Goal: Information Seeking & Learning: Learn about a topic

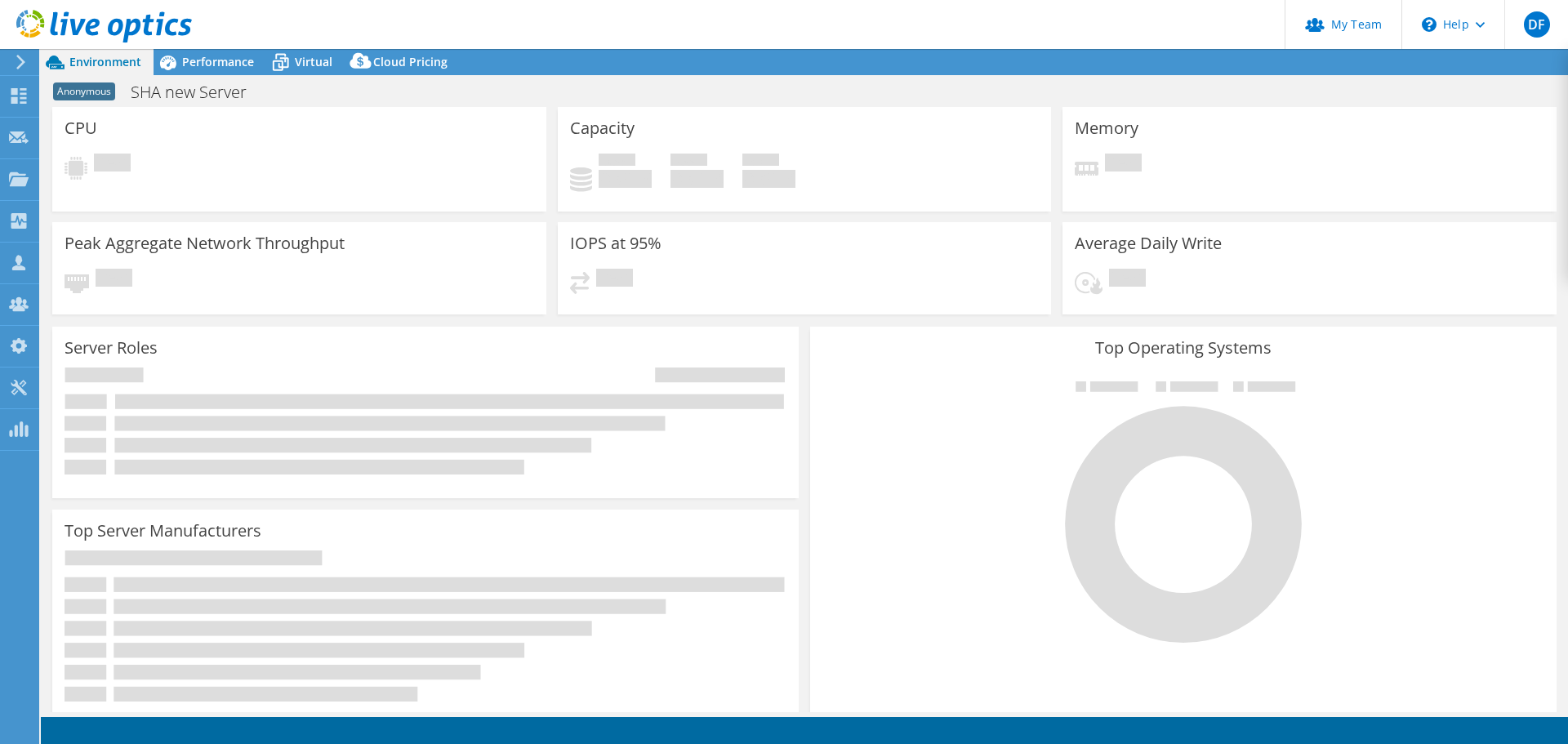
select select "USD"
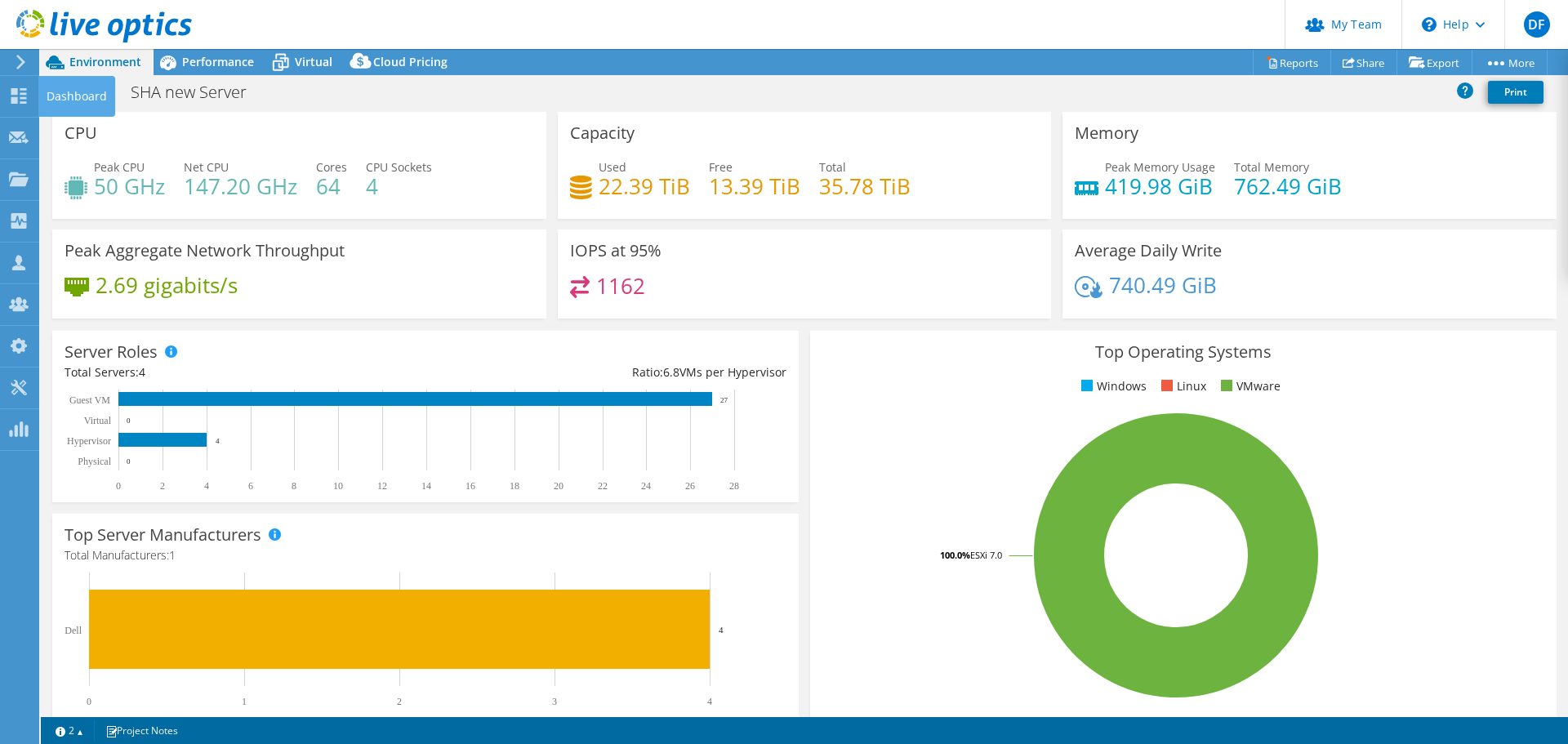
click at [11, 92] on use at bounding box center [19, 96] width 15 height 15
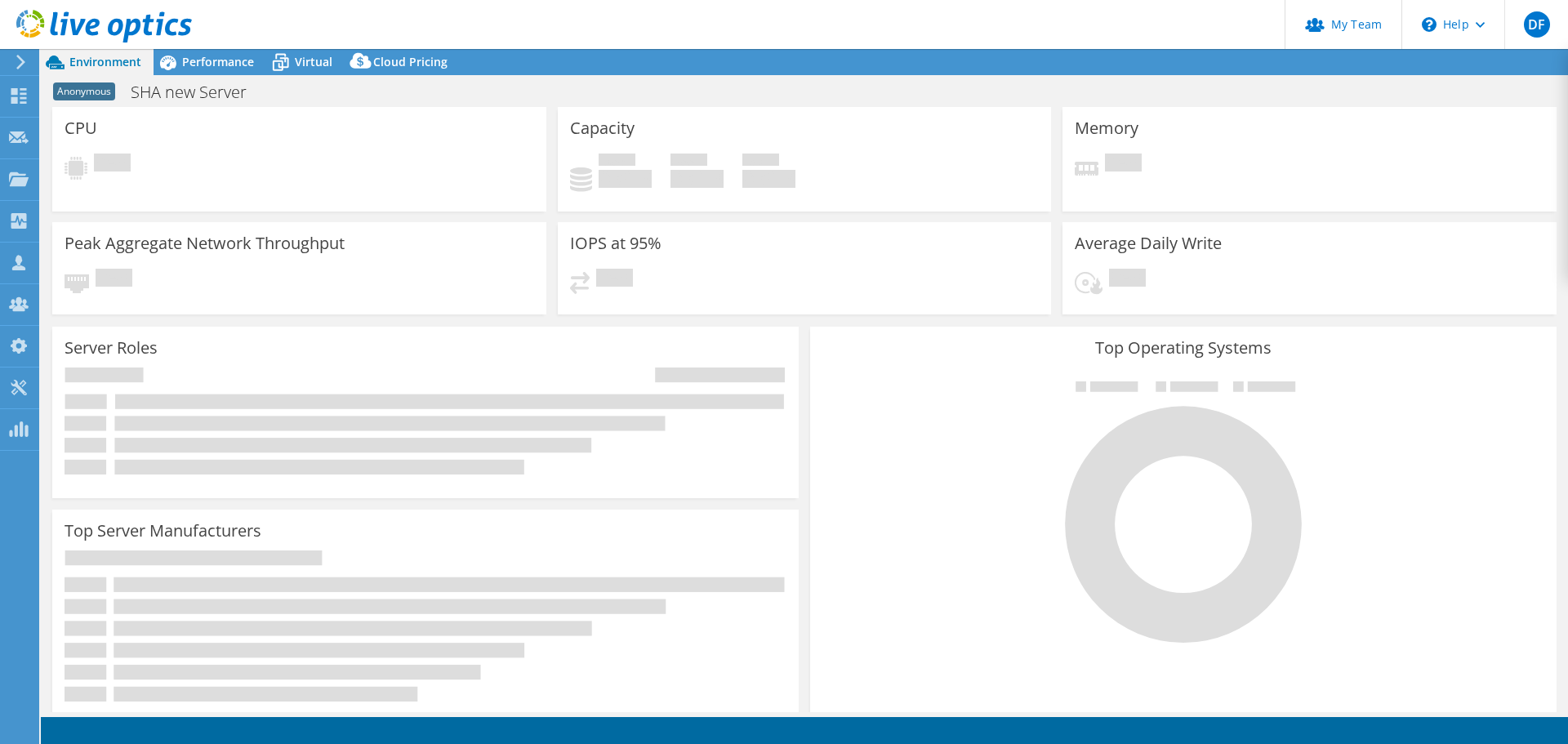
select select "USD"
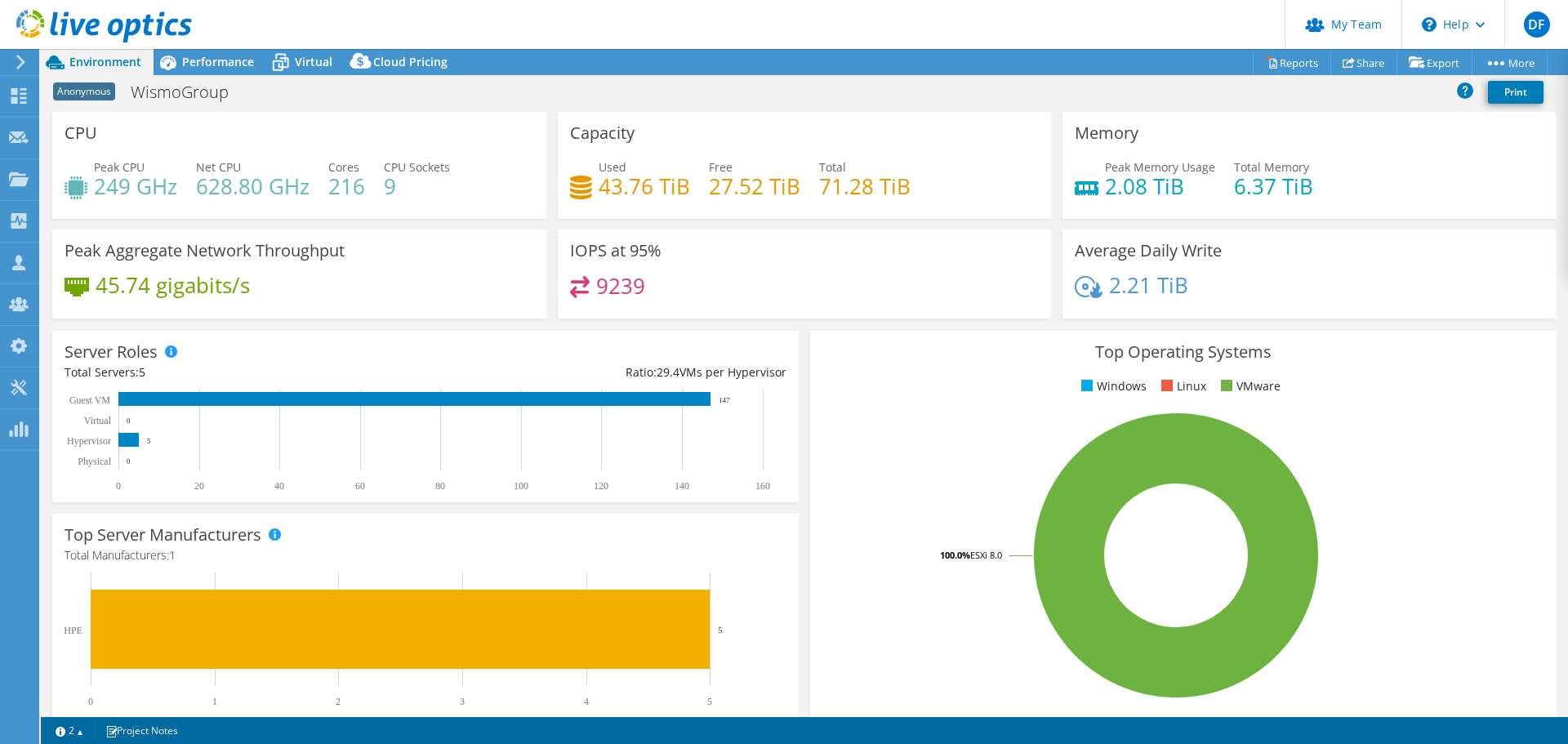
click at [213, 61] on span "Performance" at bounding box center [218, 62] width 72 height 15
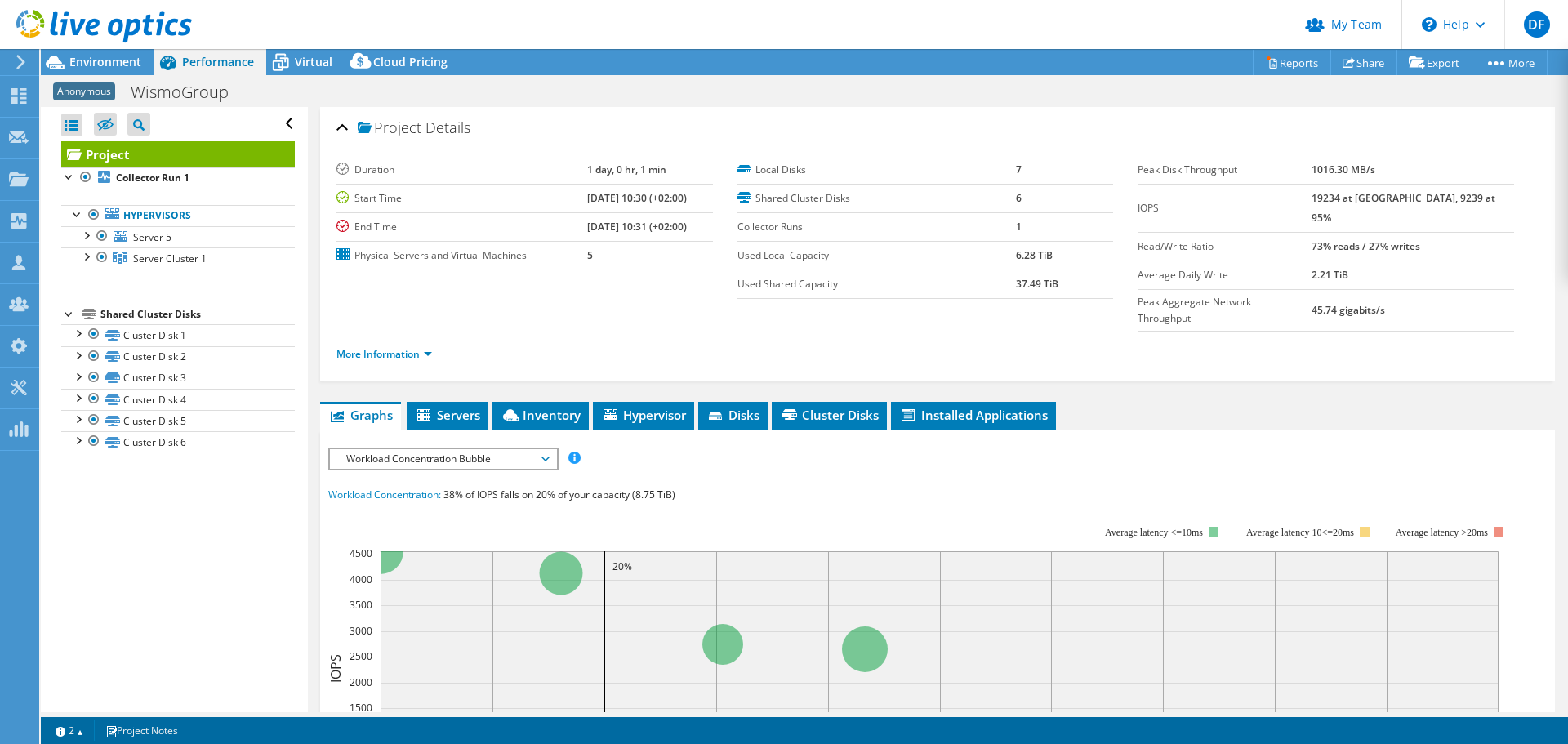
click at [84, 258] on div at bounding box center [86, 255] width 16 height 16
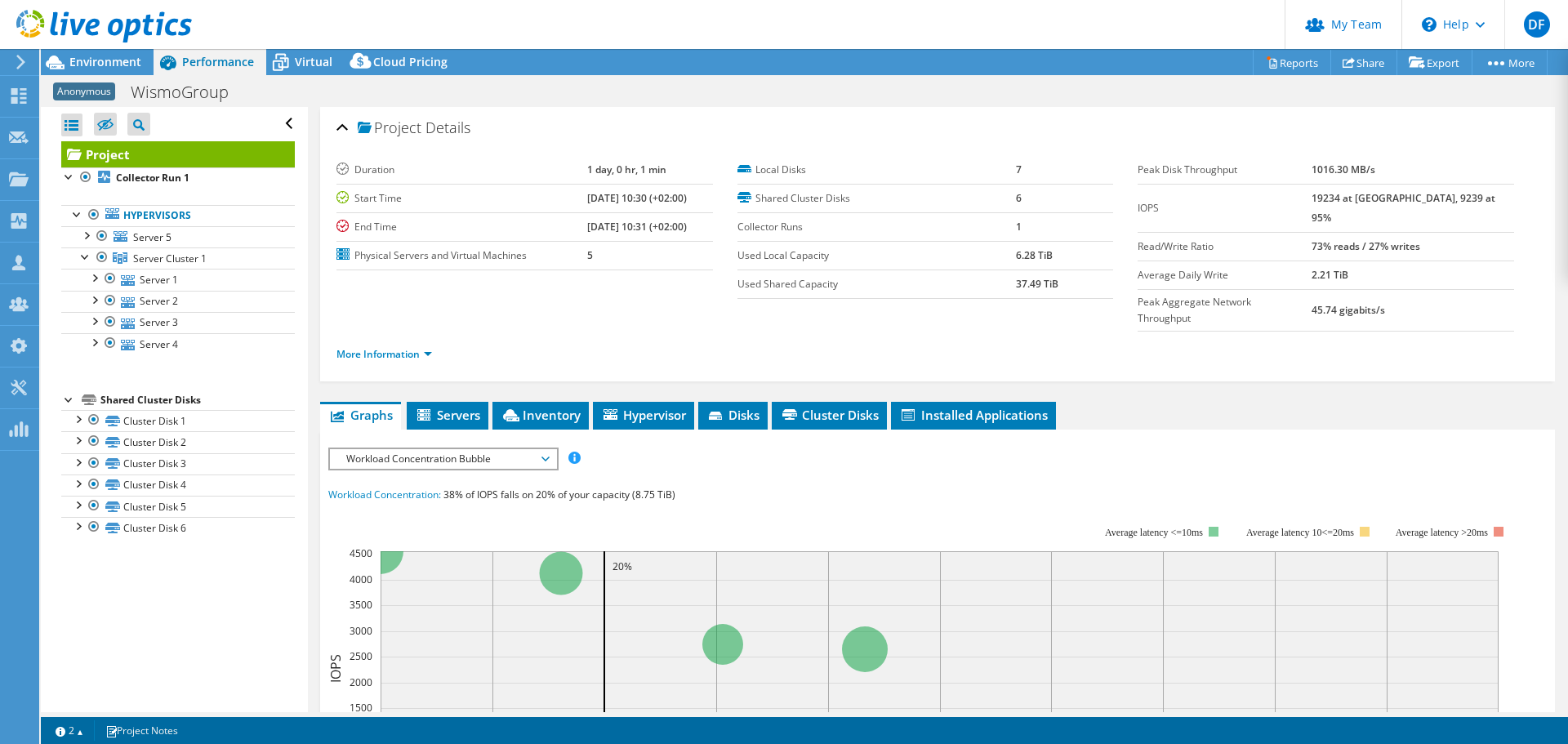
click at [85, 231] on div at bounding box center [86, 234] width 16 height 16
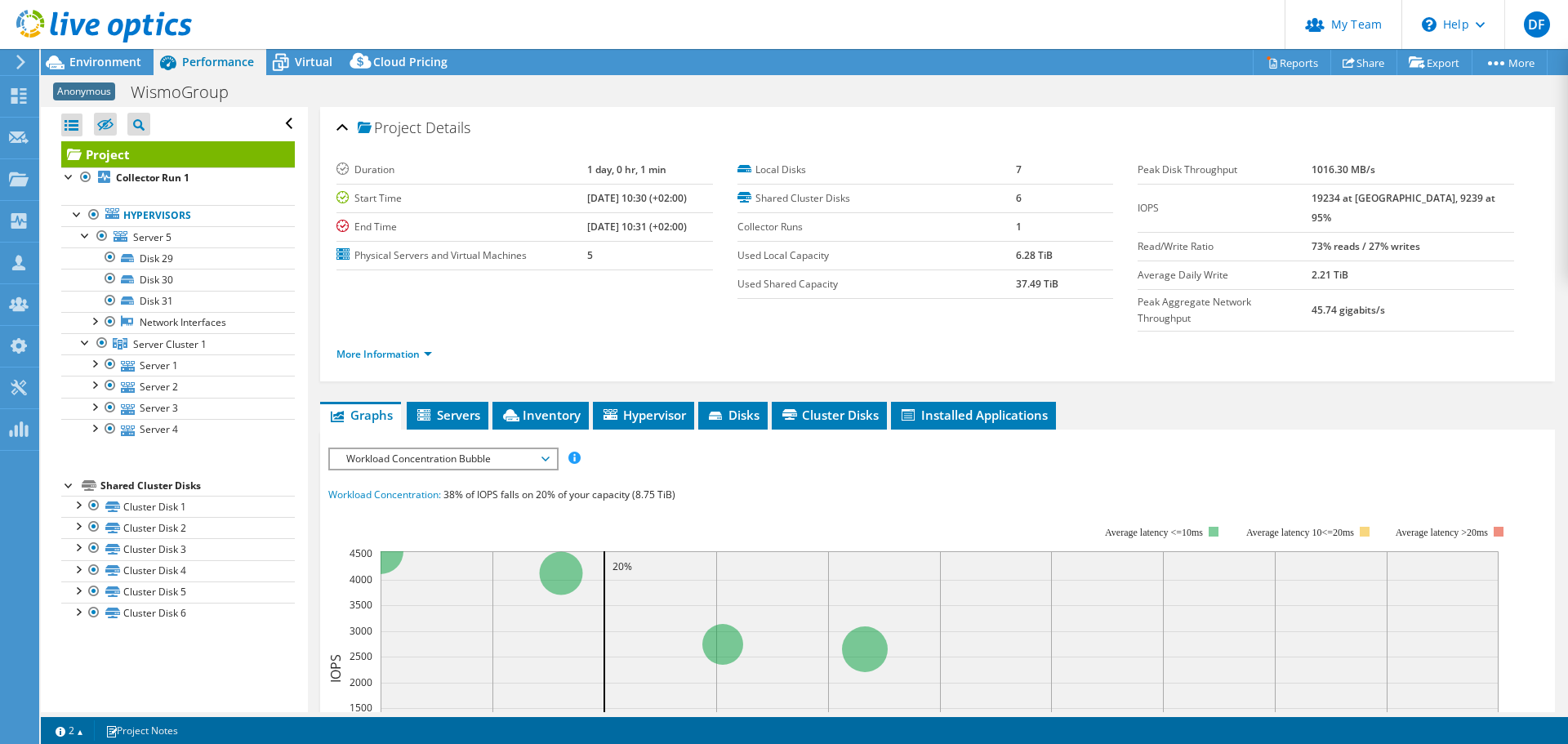
click at [75, 509] on div at bounding box center [77, 503] width 16 height 16
click at [320, 57] on span "Virtual" at bounding box center [314, 62] width 37 height 15
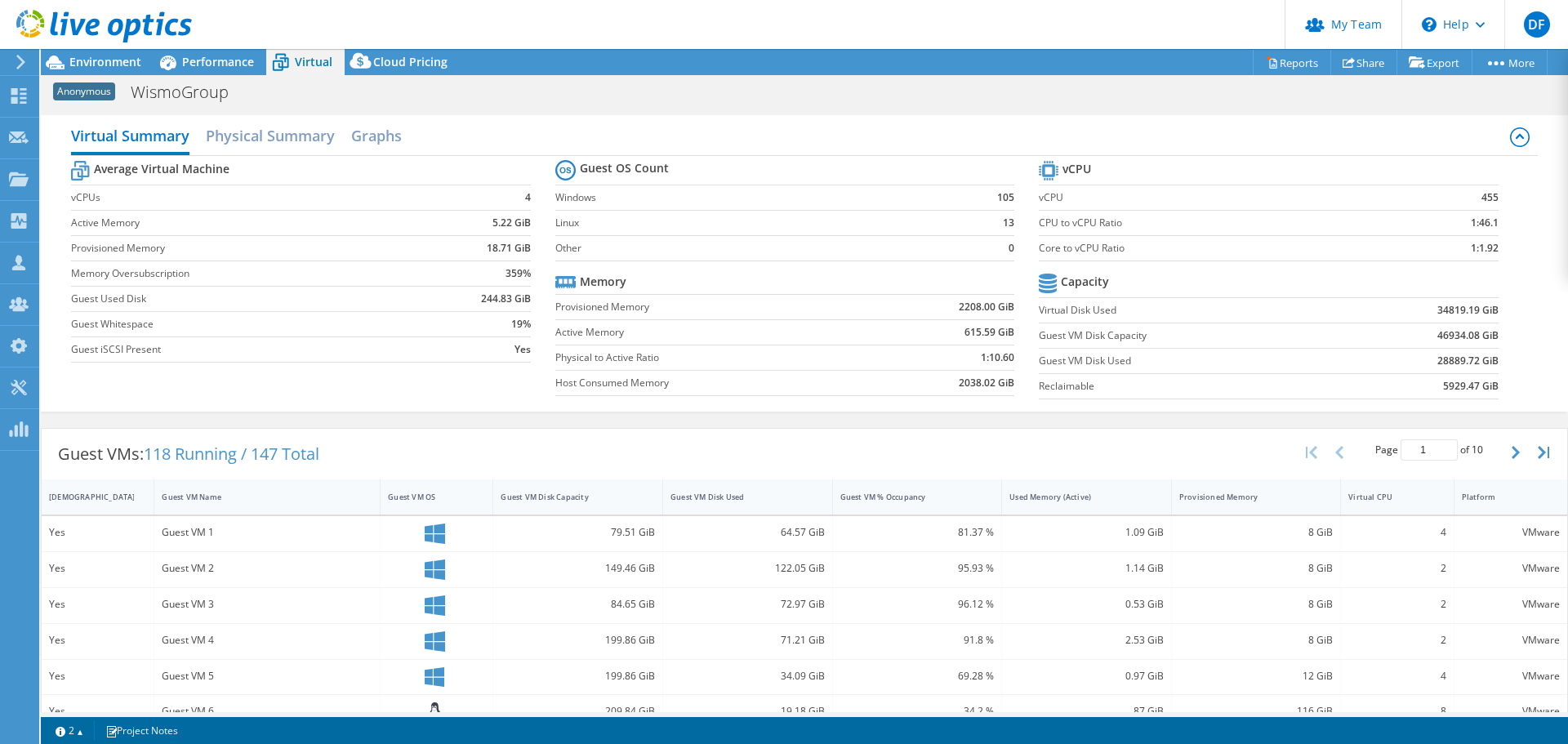
click at [226, 74] on div "Performance" at bounding box center [209, 62] width 113 height 26
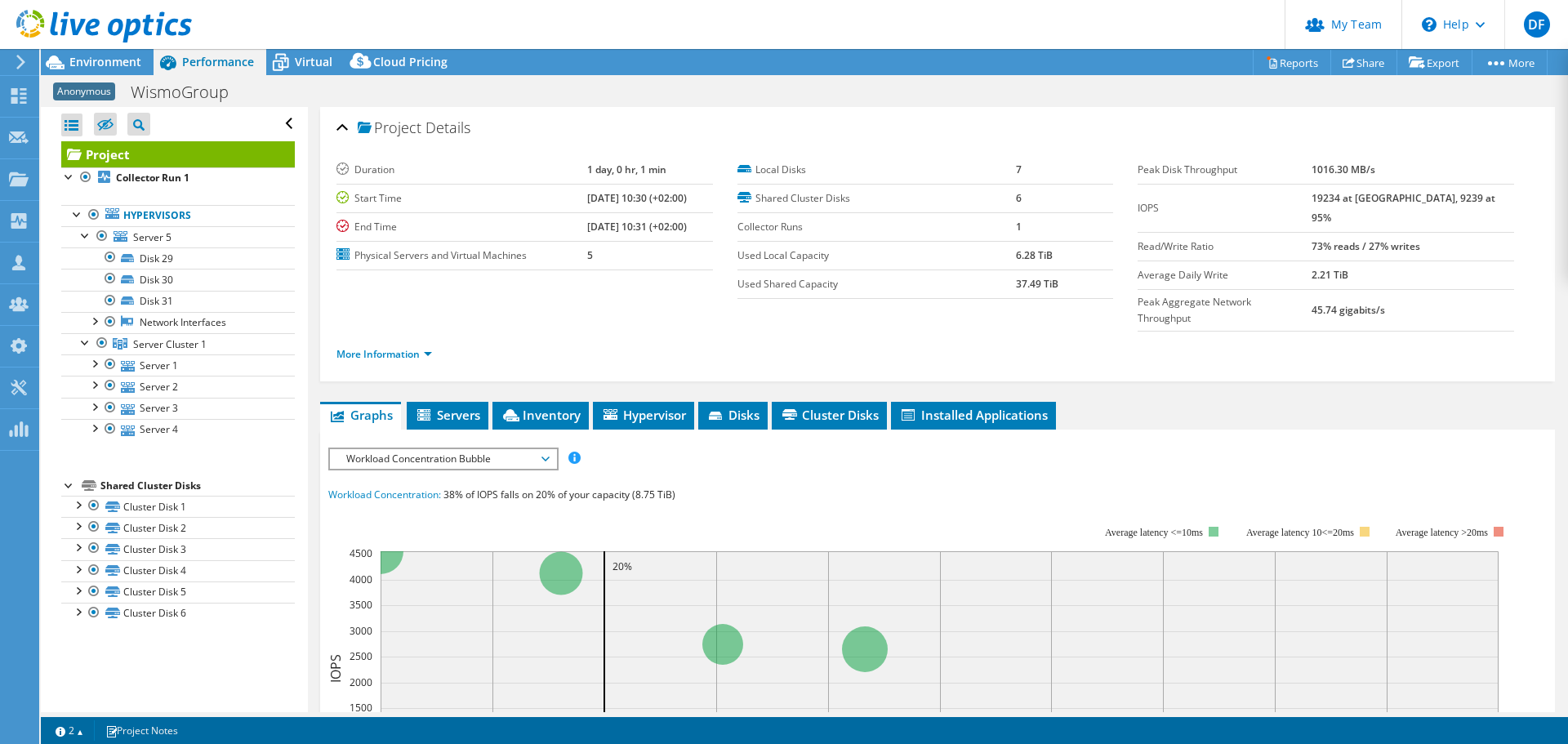
click at [318, 58] on span "Virtual" at bounding box center [314, 62] width 37 height 15
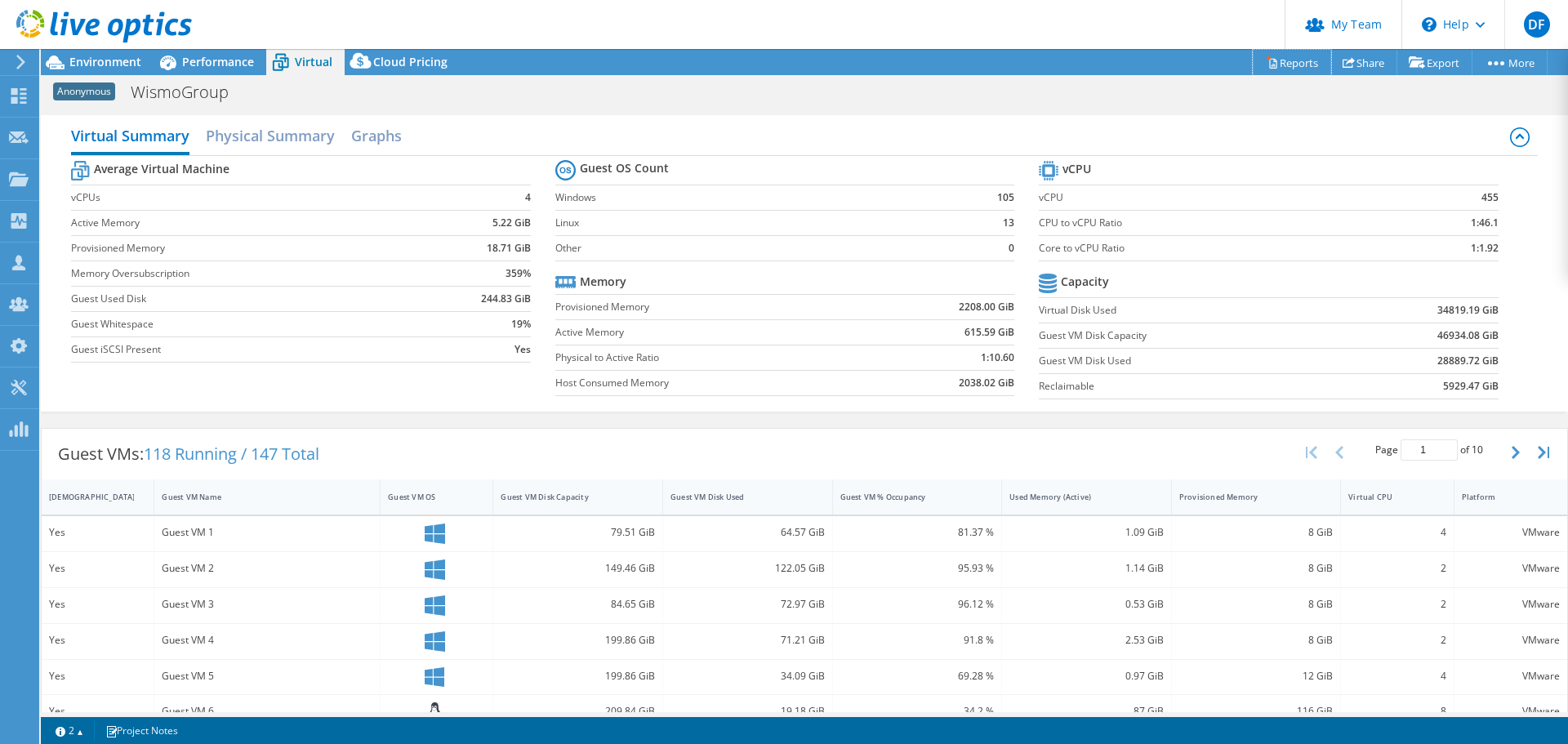
click at [1283, 58] on link "Reports" at bounding box center [1292, 63] width 78 height 25
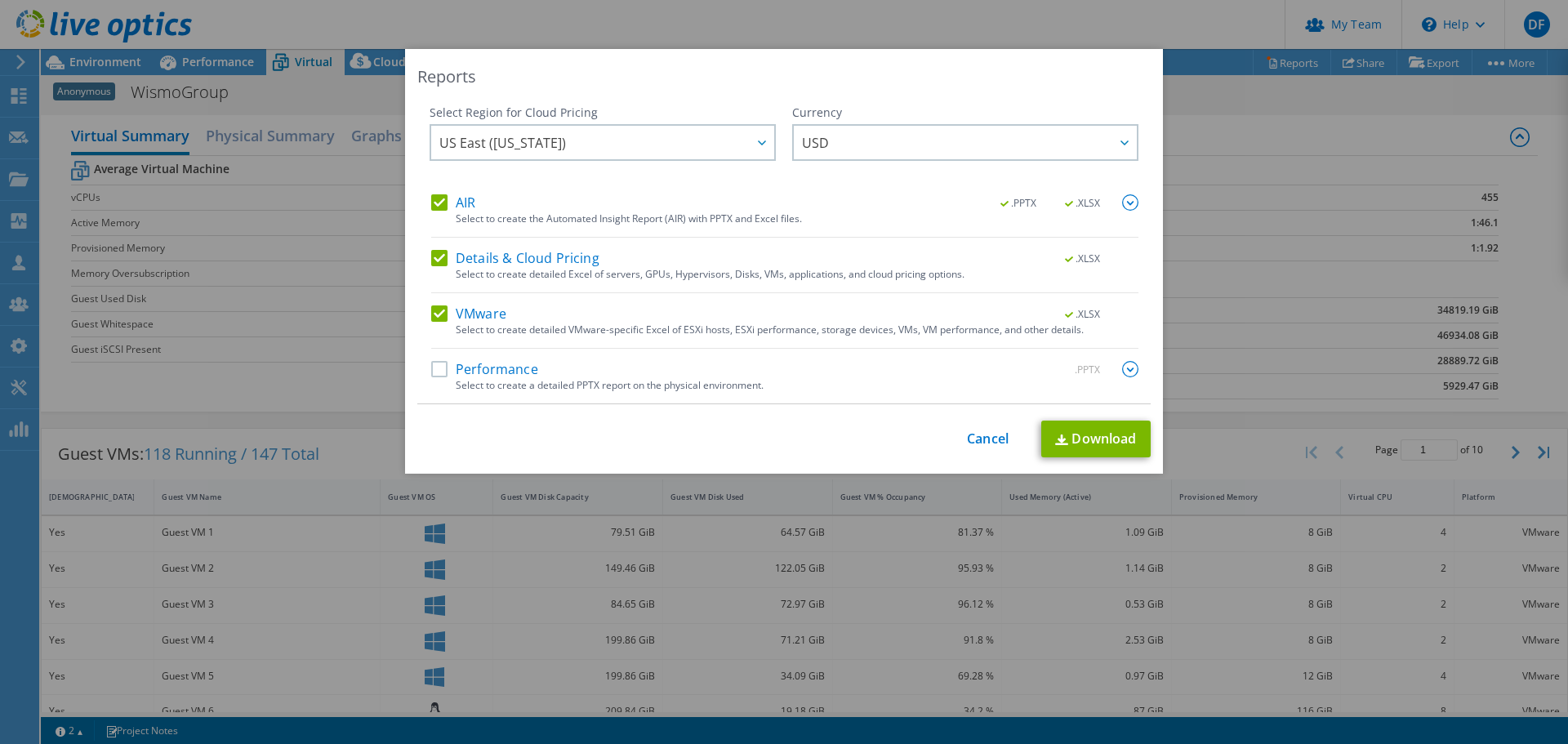
click at [434, 373] on label "Performance" at bounding box center [485, 369] width 107 height 16
click at [0, 0] on input "Performance" at bounding box center [0, 0] width 0 height 0
click at [437, 259] on label "Details & Cloud Pricing" at bounding box center [515, 258] width 168 height 16
click at [0, 0] on input "Details & Cloud Pricing" at bounding box center [0, 0] width 0 height 0
click at [440, 369] on label "Performance" at bounding box center [485, 369] width 107 height 16
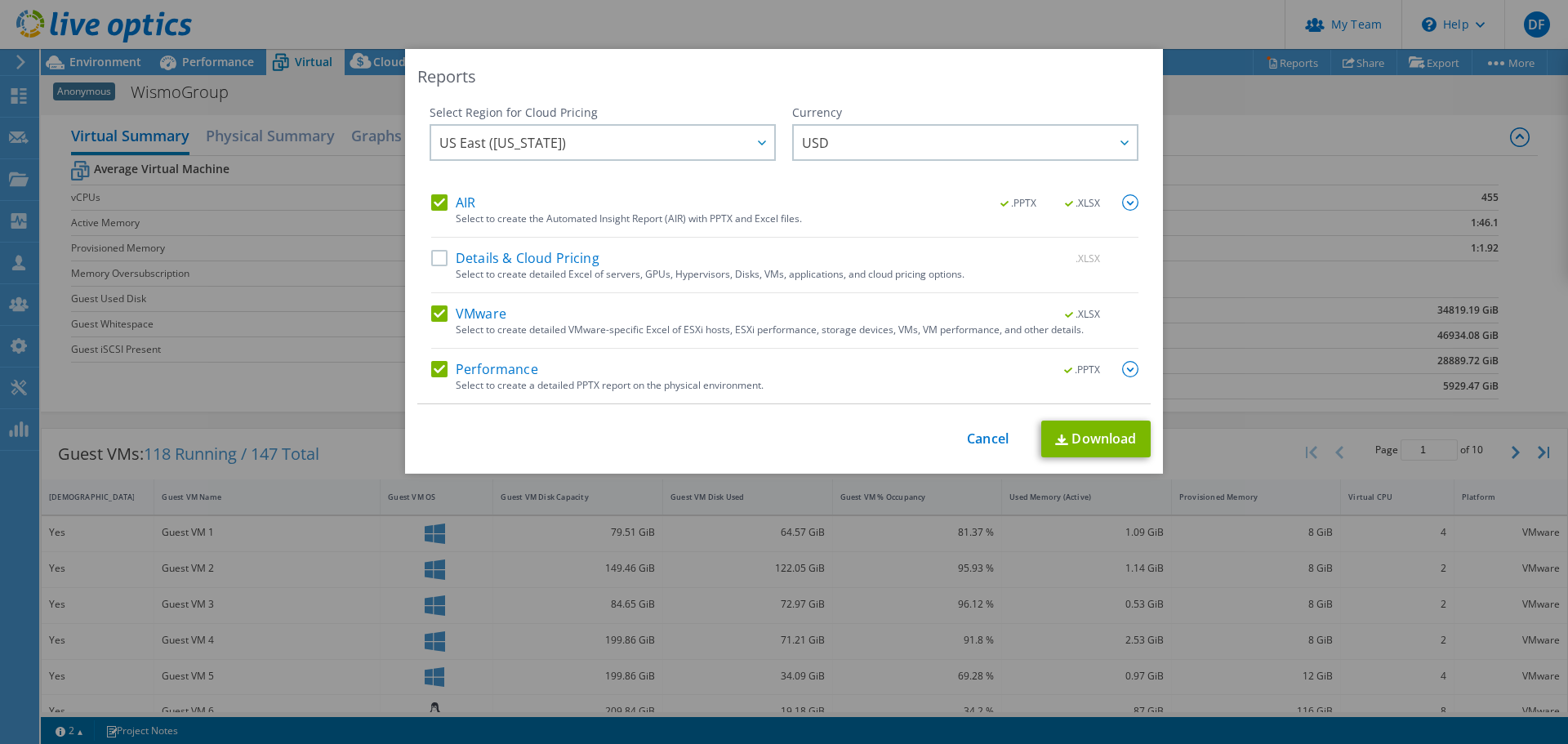
click at [0, 0] on input "Performance" at bounding box center [0, 0] width 0 height 0
click at [1123, 203] on img at bounding box center [1130, 202] width 16 height 16
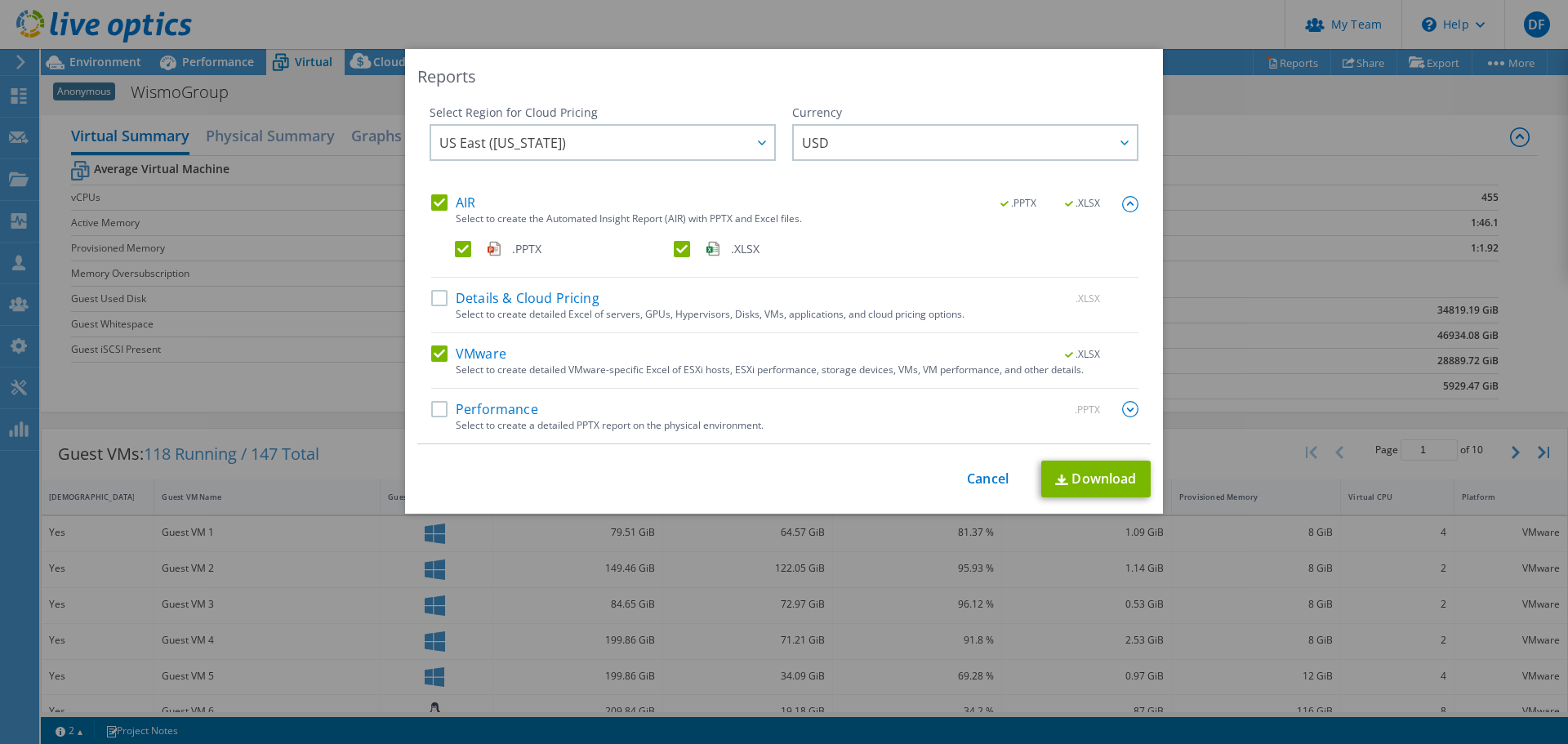
click at [458, 250] on label ".PPTX" at bounding box center [563, 248] width 215 height 16
click at [0, 0] on input ".PPTX" at bounding box center [0, 0] width 0 height 0
click at [435, 350] on label "VMware" at bounding box center [469, 353] width 75 height 16
click at [0, 0] on input "VMware" at bounding box center [0, 0] width 0 height 0
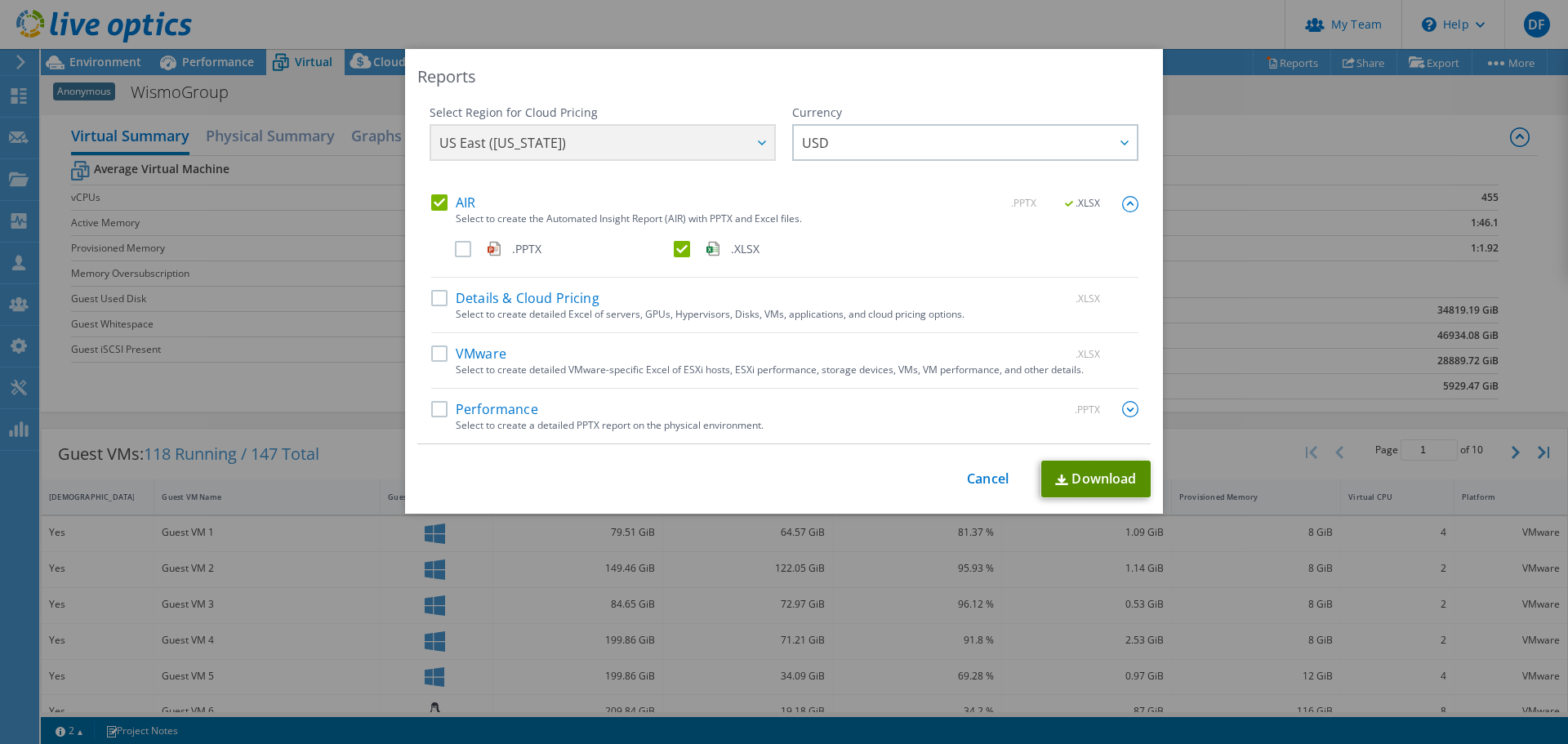
click at [1087, 474] on link "Download" at bounding box center [1095, 478] width 109 height 36
click at [983, 471] on link "Cancel" at bounding box center [987, 479] width 42 height 15
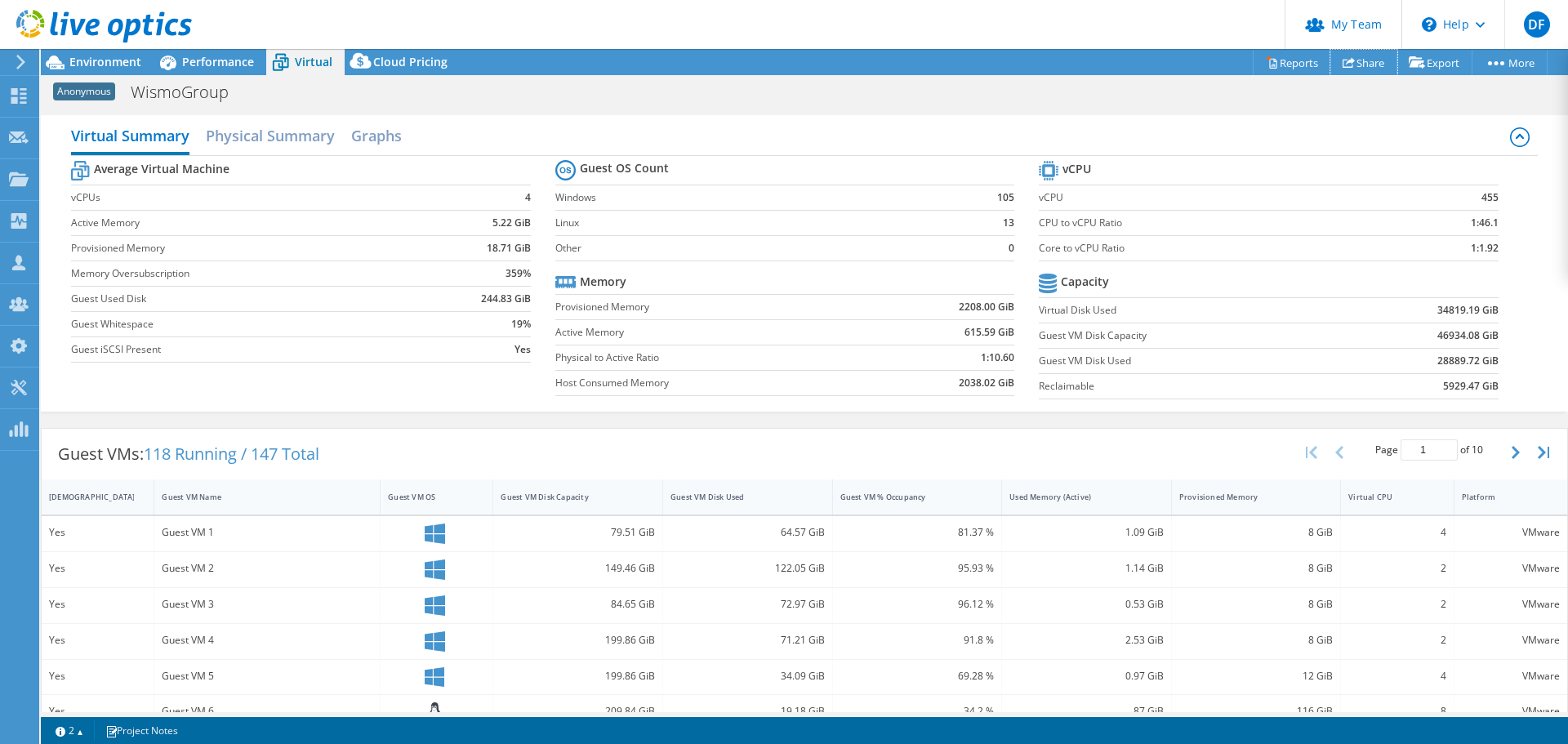
click at [1362, 61] on link "Share" at bounding box center [1363, 63] width 67 height 25
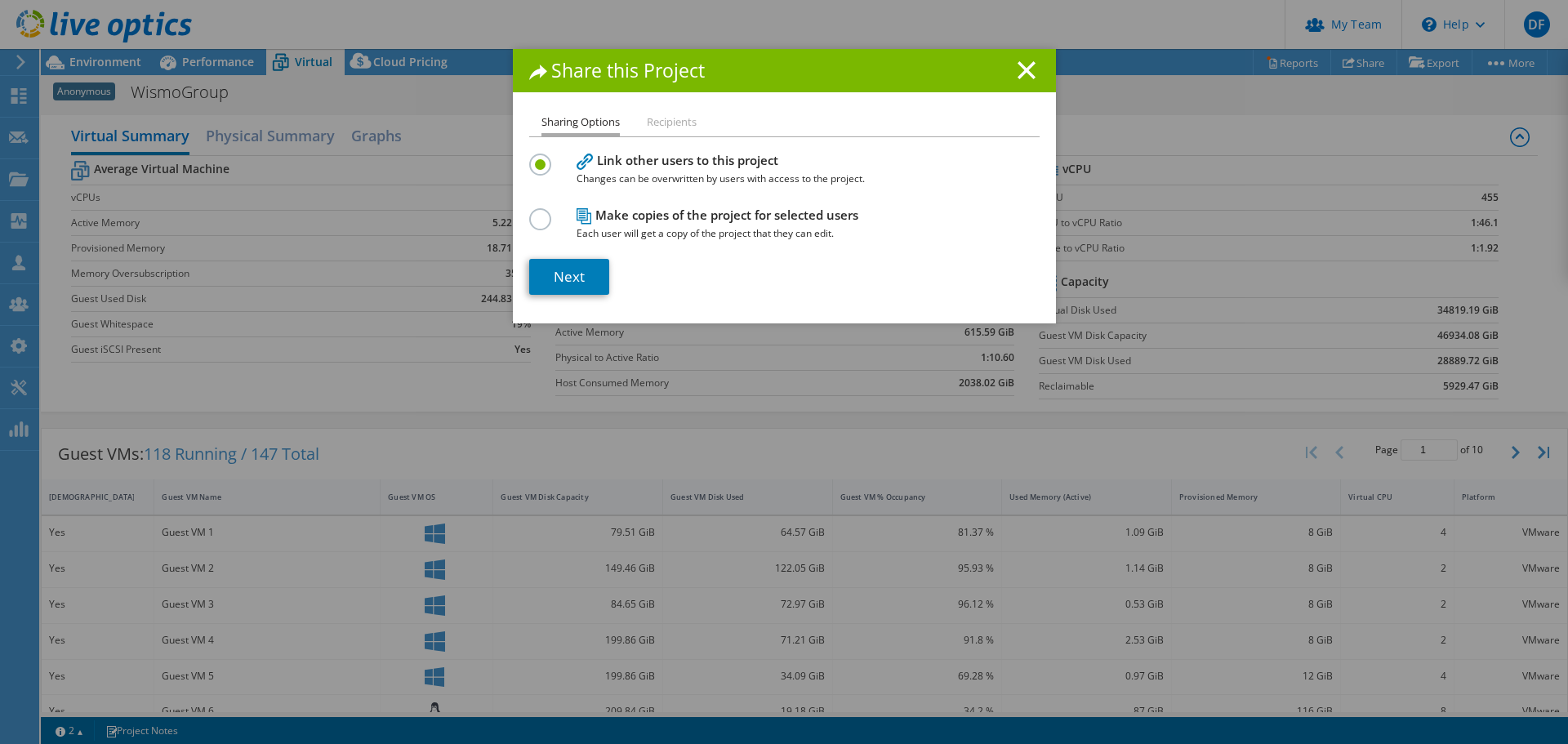
click at [1021, 69] on line at bounding box center [1026, 69] width 16 height 16
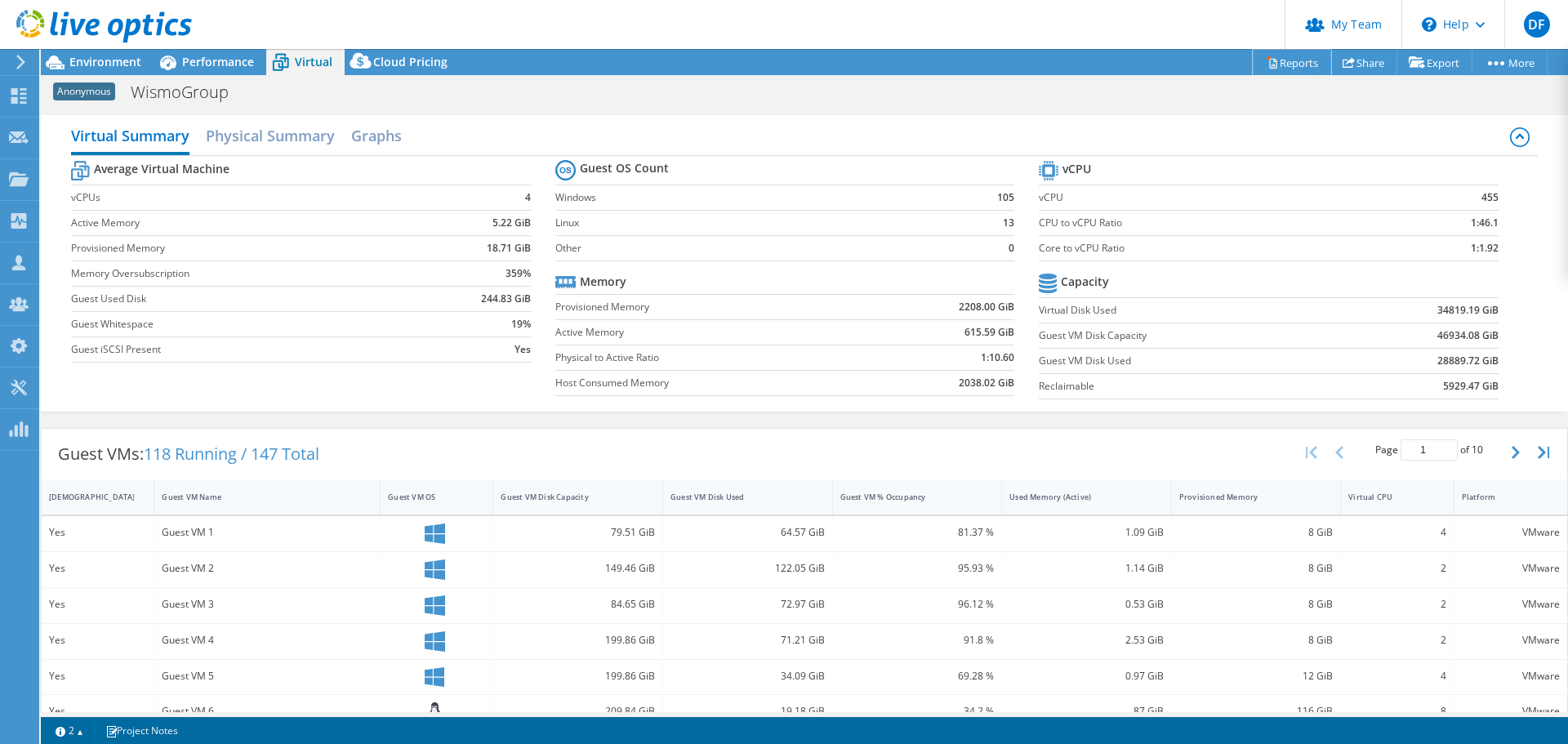
click at [1288, 67] on link "Reports" at bounding box center [1292, 63] width 78 height 25
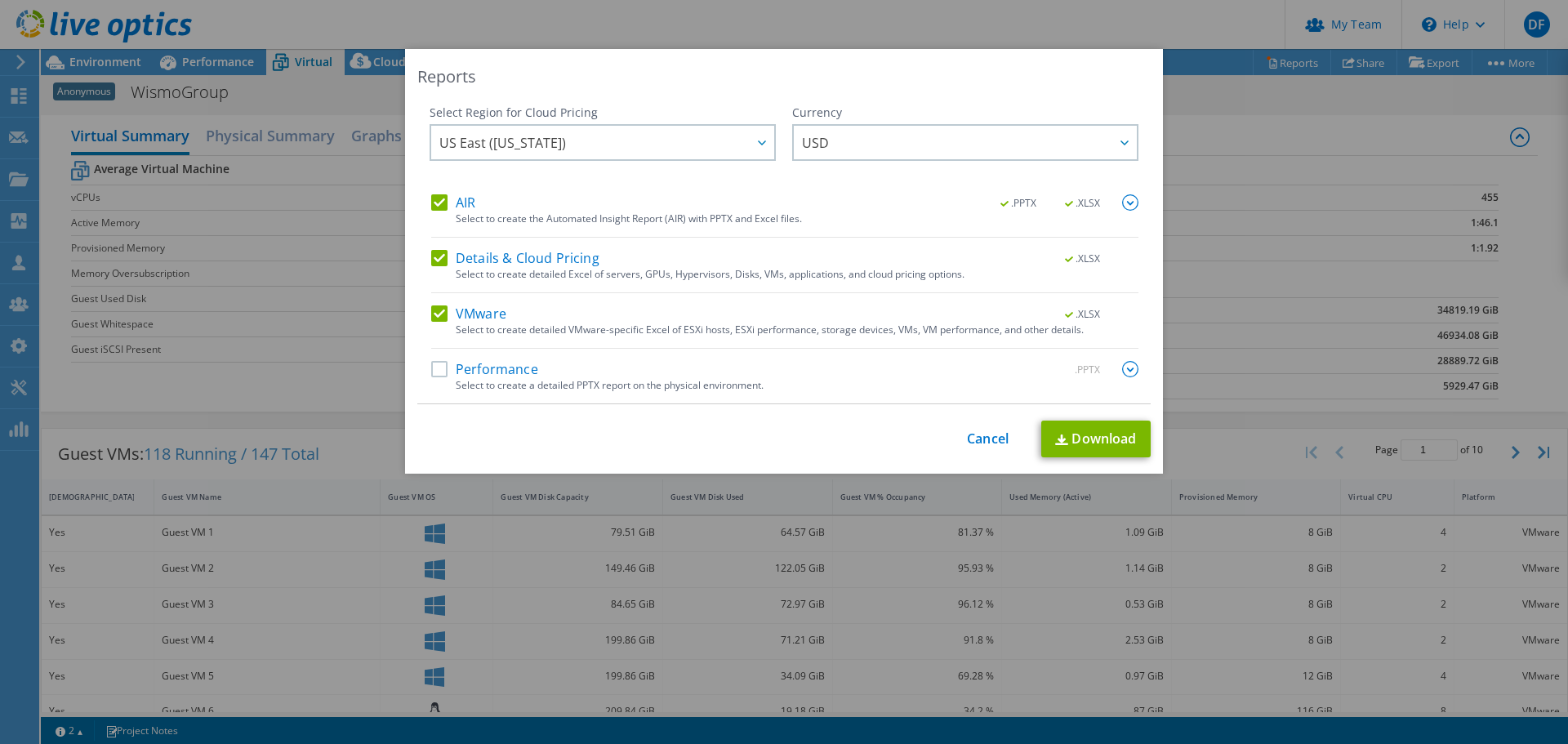
click at [492, 365] on label "Performance" at bounding box center [485, 369] width 107 height 16
click at [0, 0] on input "Performance" at bounding box center [0, 0] width 0 height 0
click at [1100, 438] on link "Download" at bounding box center [1095, 438] width 109 height 36
click at [982, 439] on link "Cancel" at bounding box center [987, 439] width 42 height 15
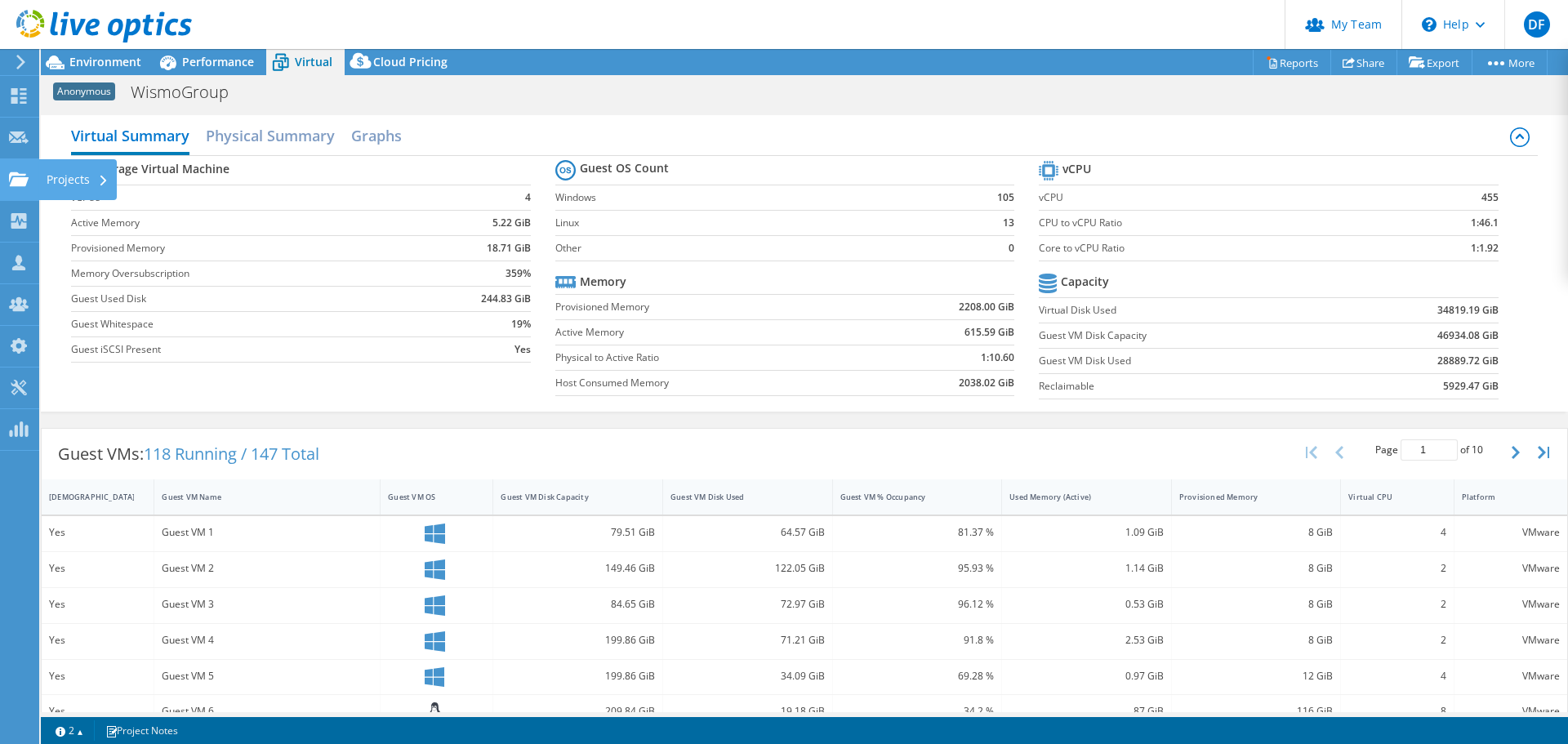
click at [97, 179] on div "Projects" at bounding box center [77, 180] width 78 height 41
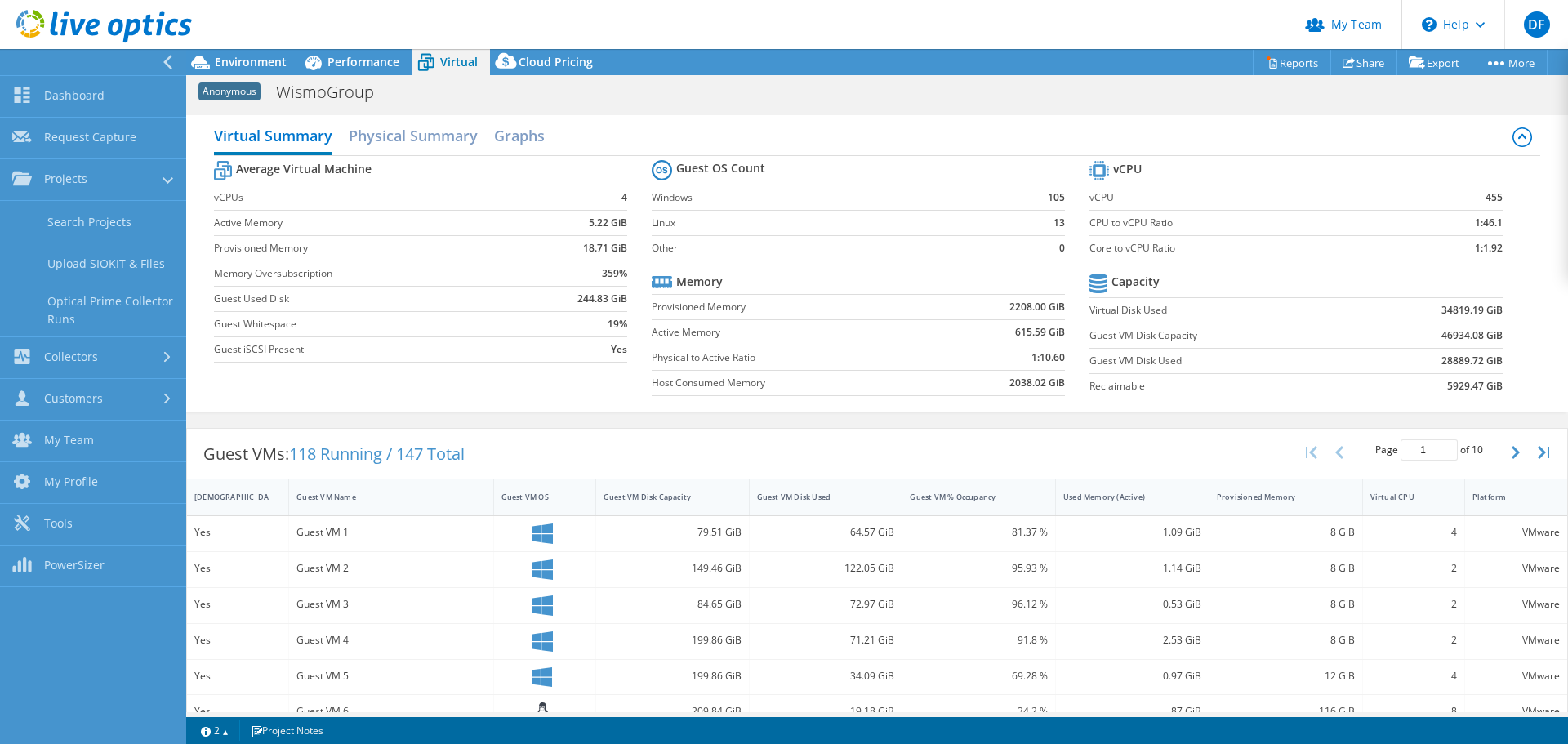
click at [109, 219] on link "Search Projects" at bounding box center [93, 221] width 186 height 42
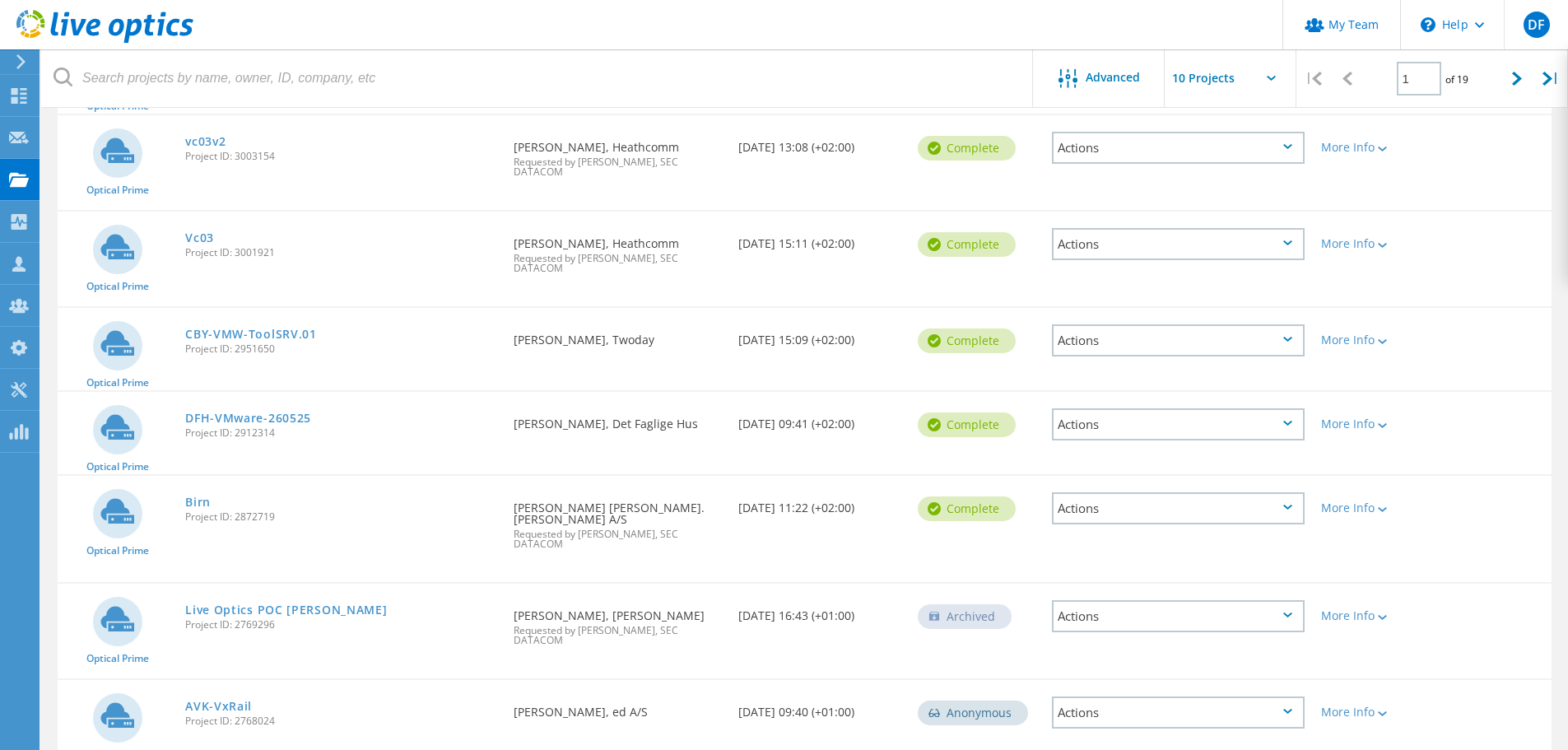
scroll to position [467, 0]
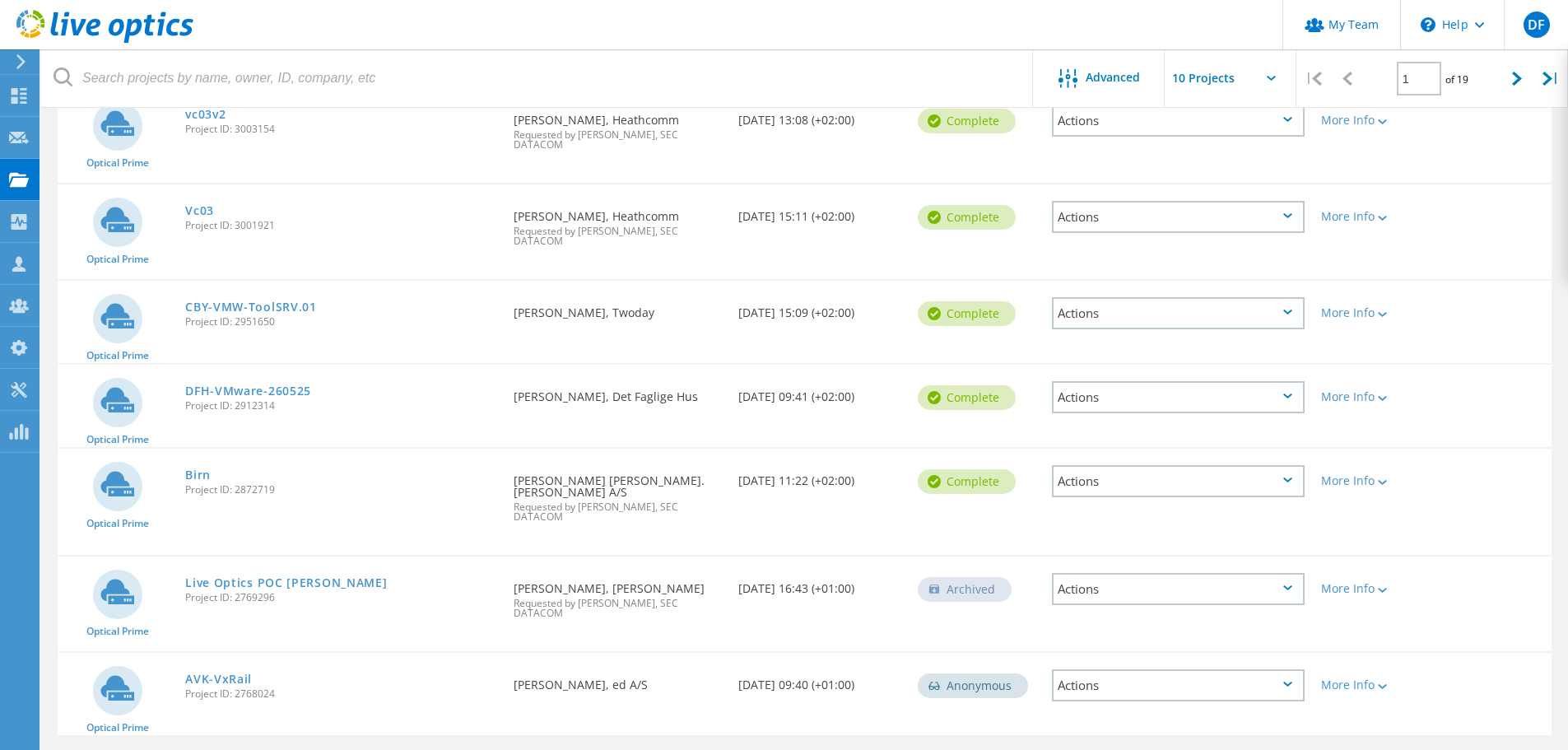
click at [1516, 85] on icon at bounding box center [1518, 79] width 10 height 14
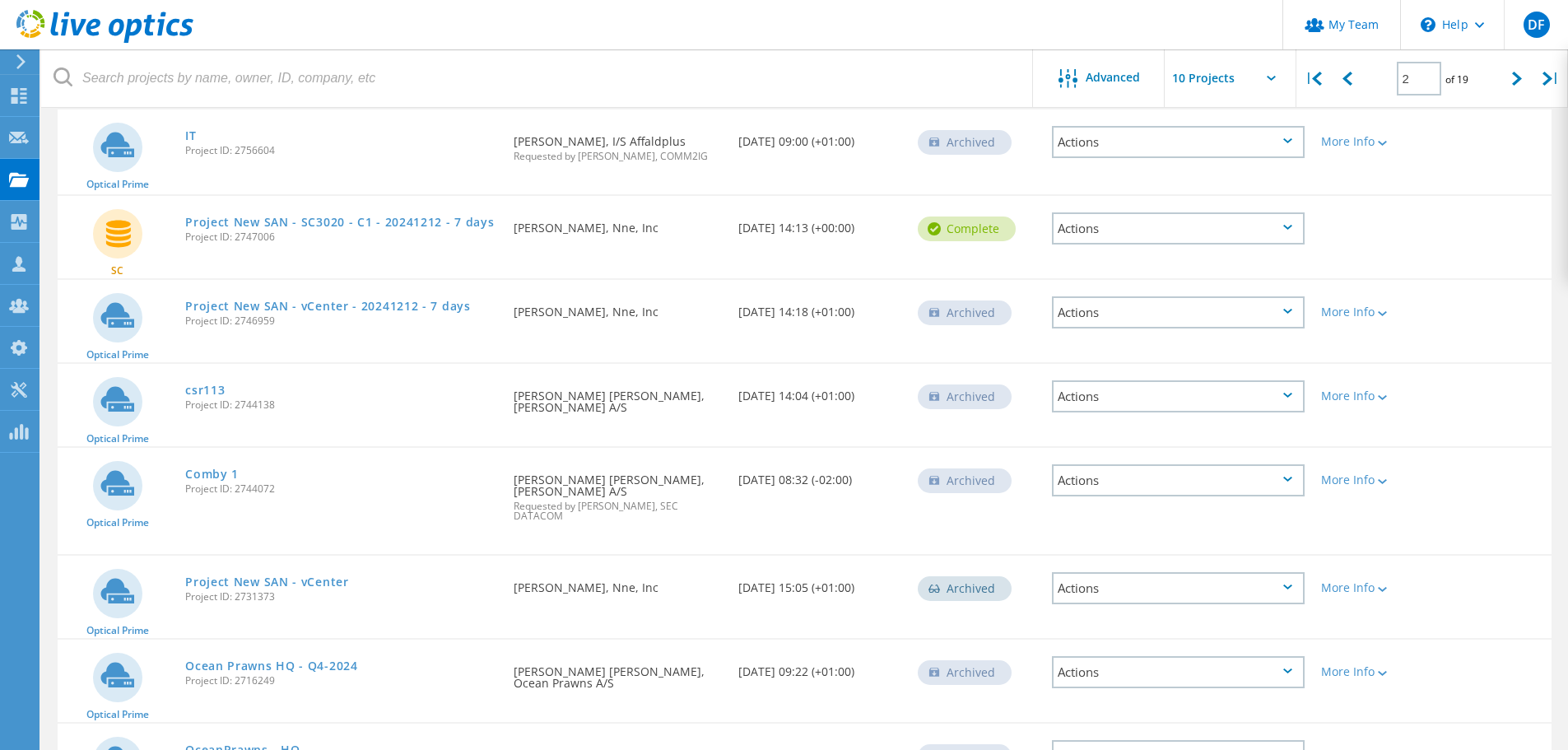
scroll to position [16, 0]
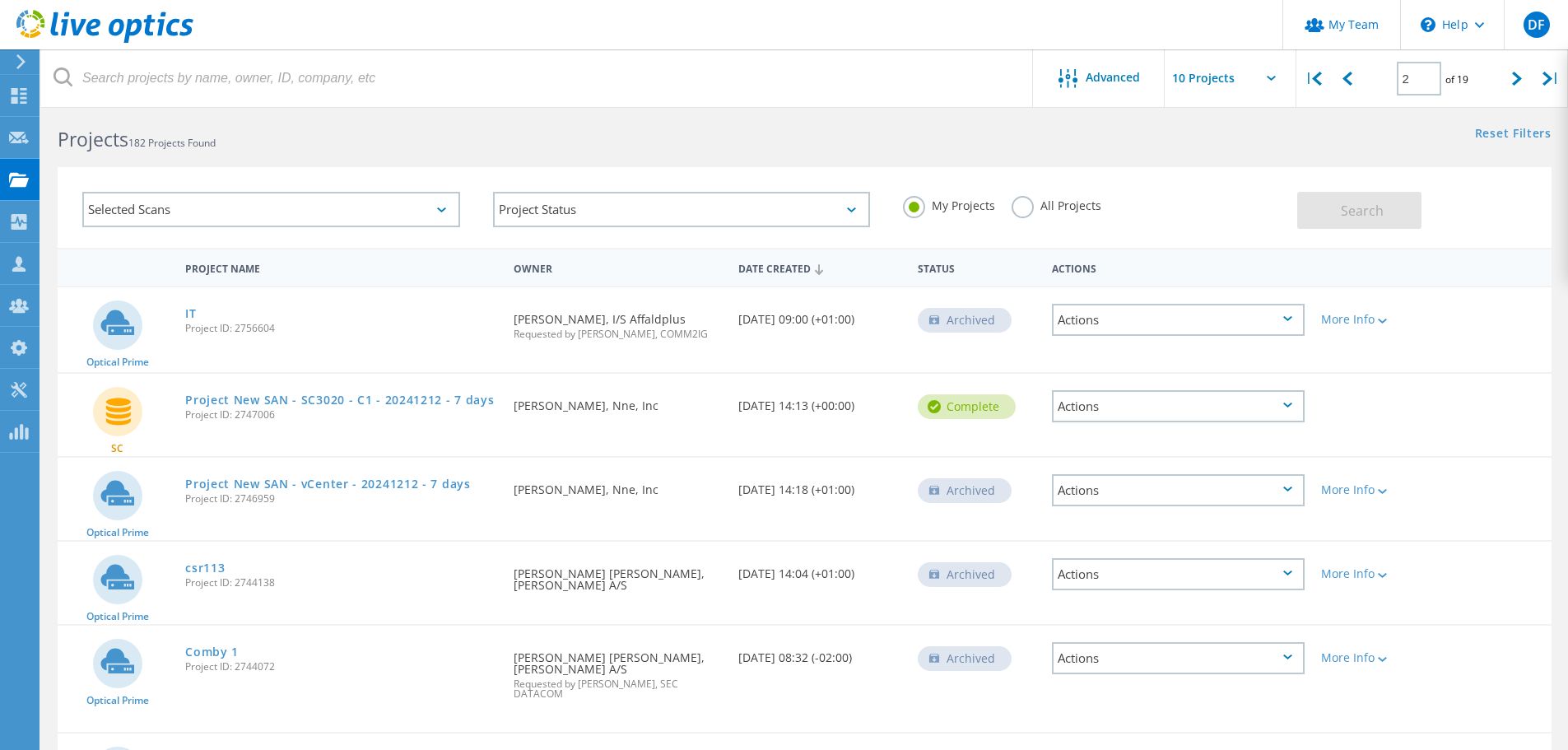
click at [1516, 73] on icon at bounding box center [1518, 79] width 10 height 14
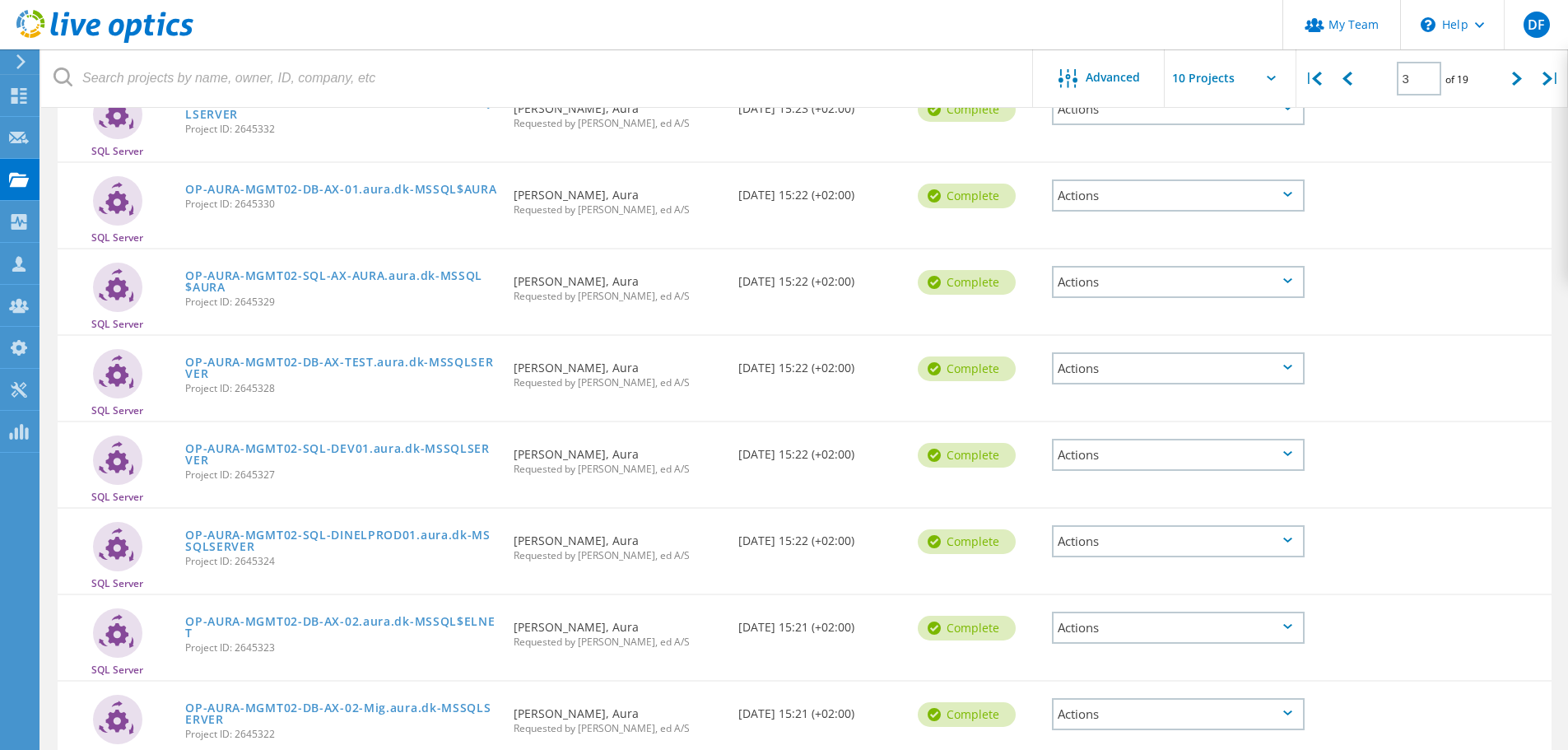
scroll to position [0, 0]
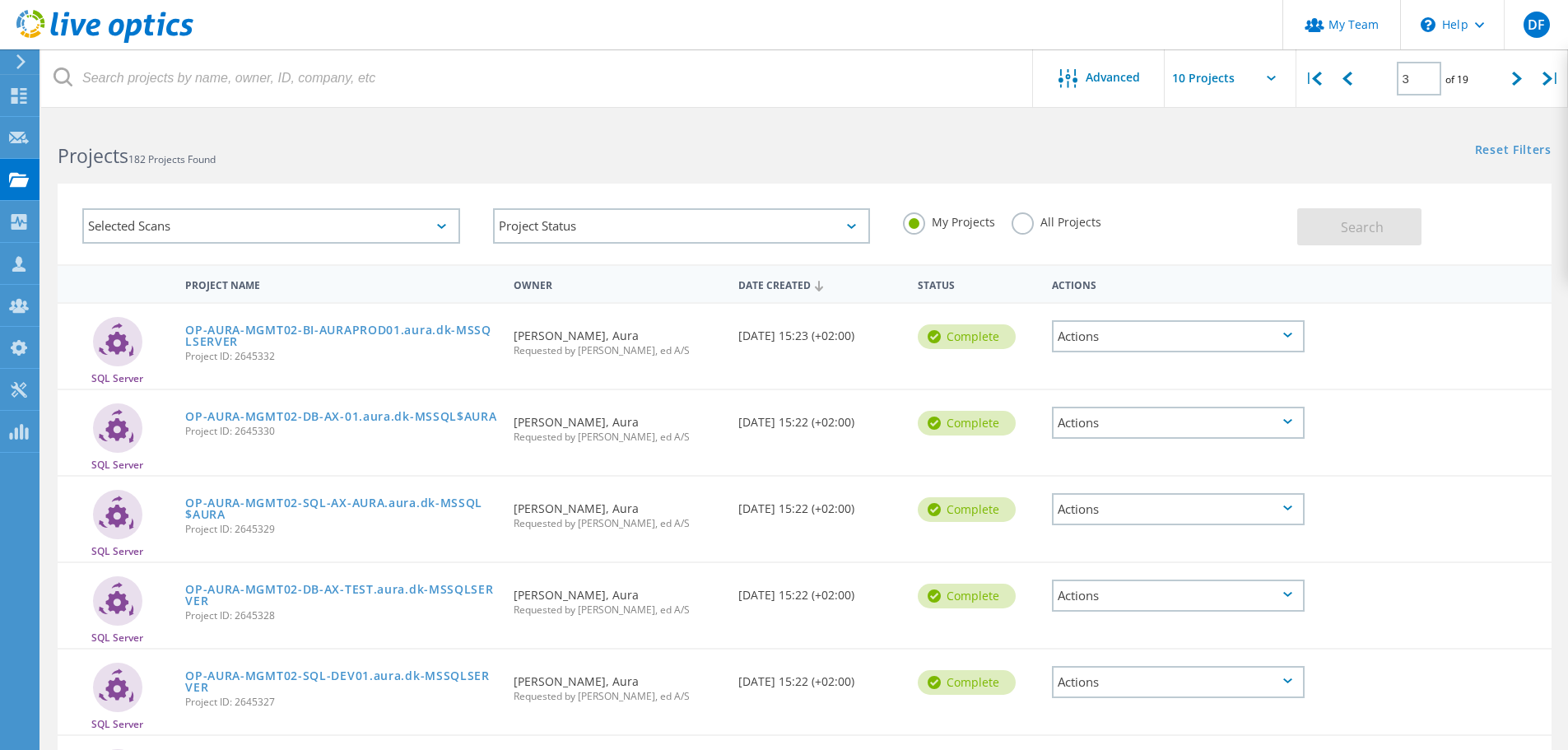
click at [1513, 83] on icon at bounding box center [1518, 79] width 10 height 14
click at [1511, 82] on div at bounding box center [1518, 79] width 34 height 58
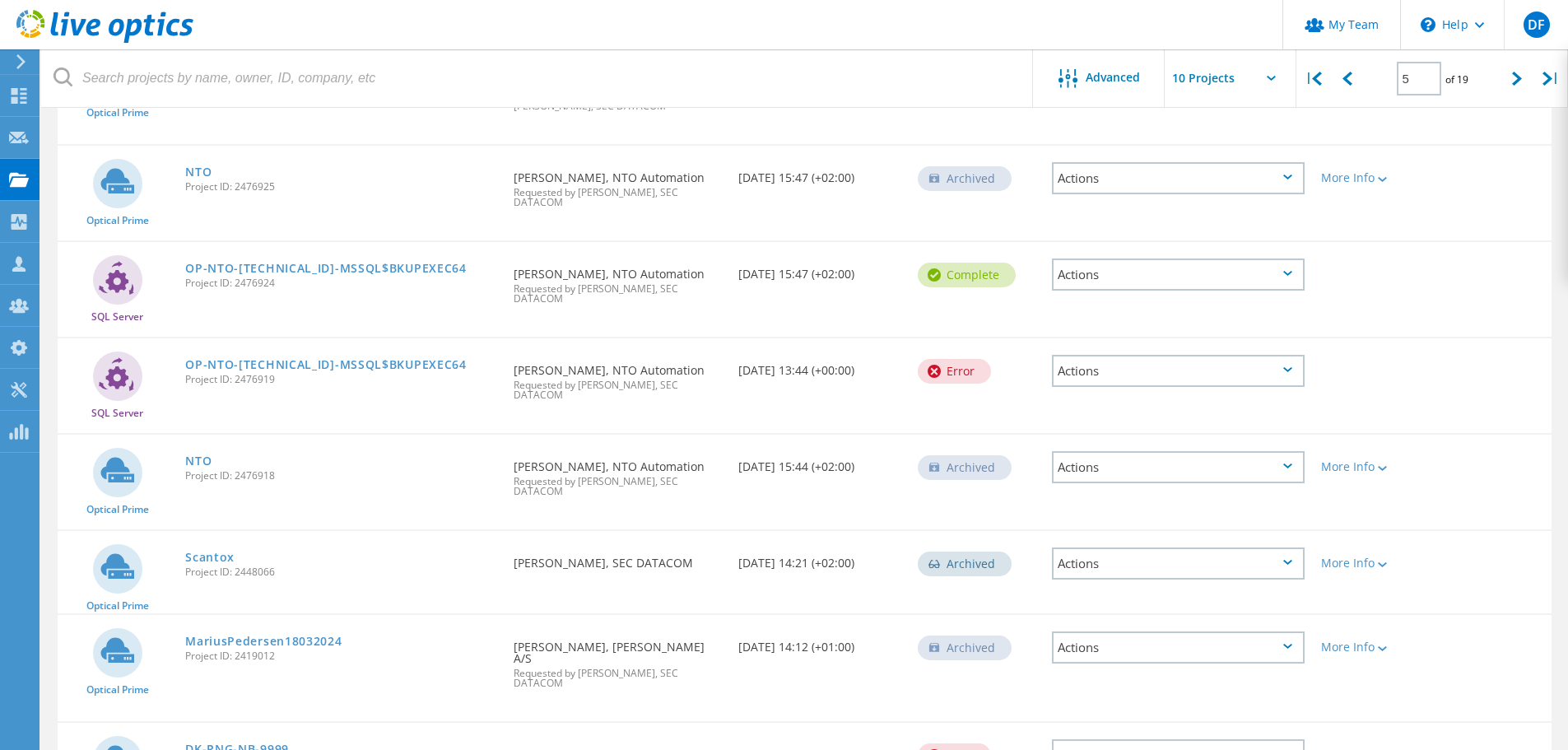
scroll to position [507, 0]
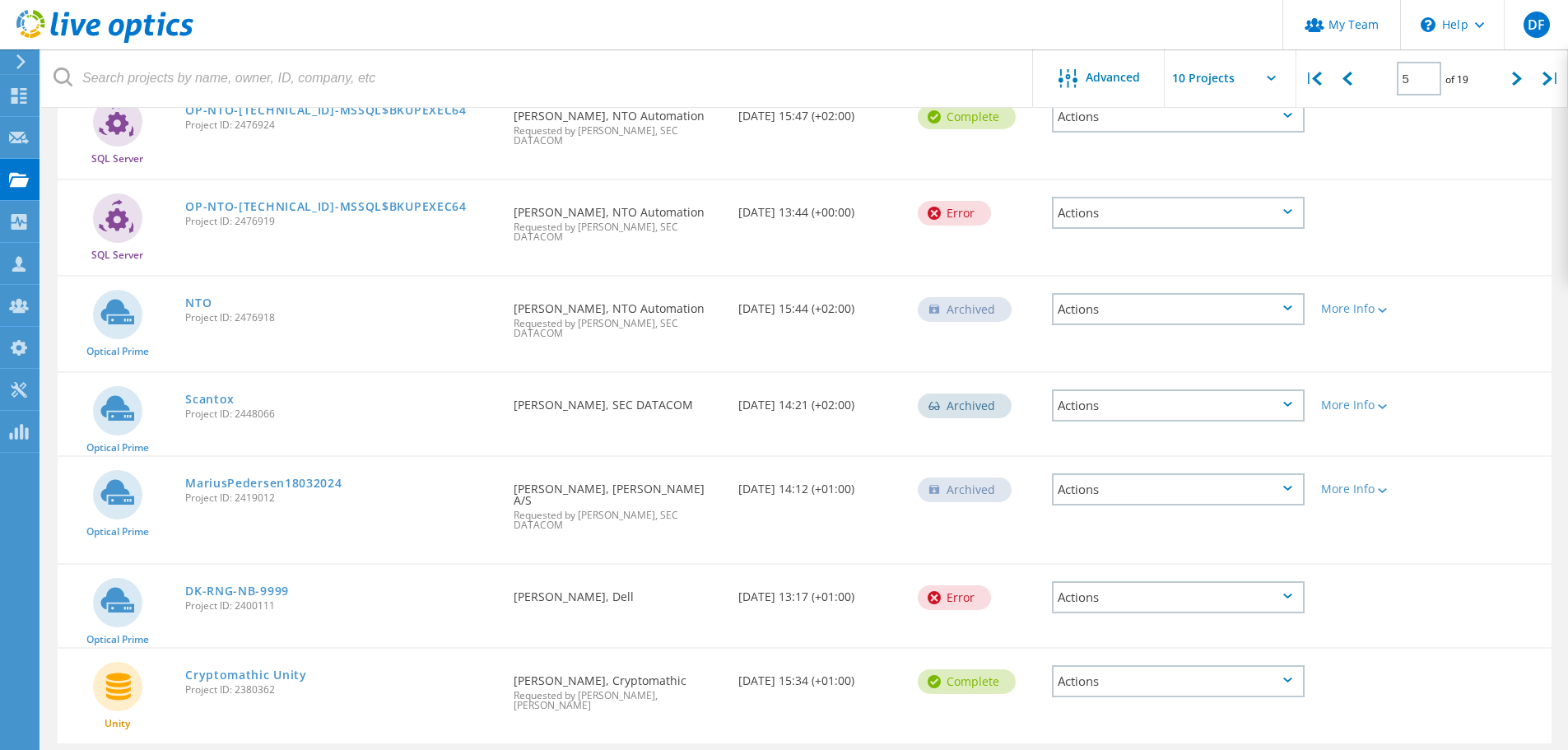
click at [1511, 81] on div at bounding box center [1518, 79] width 34 height 58
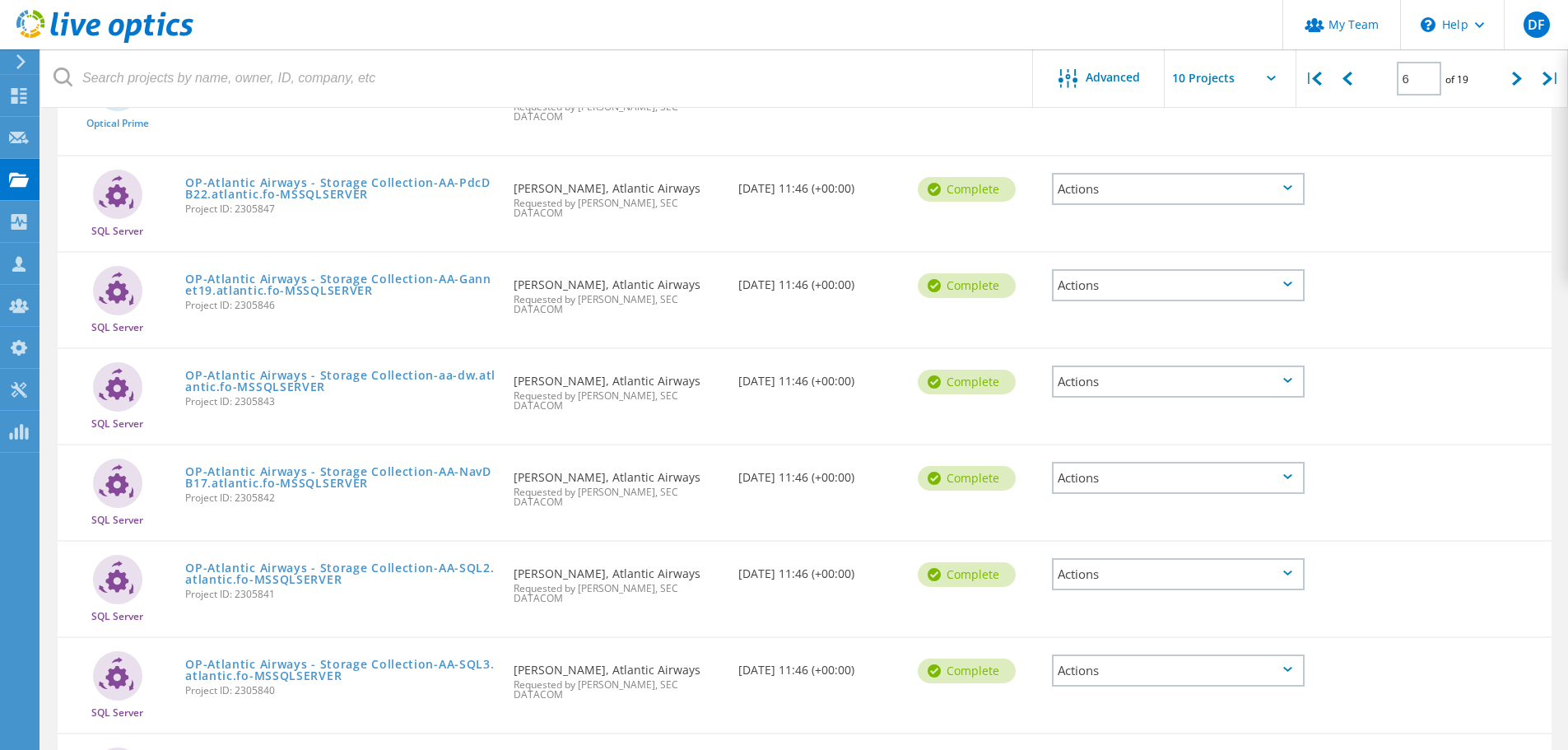
scroll to position [494, 0]
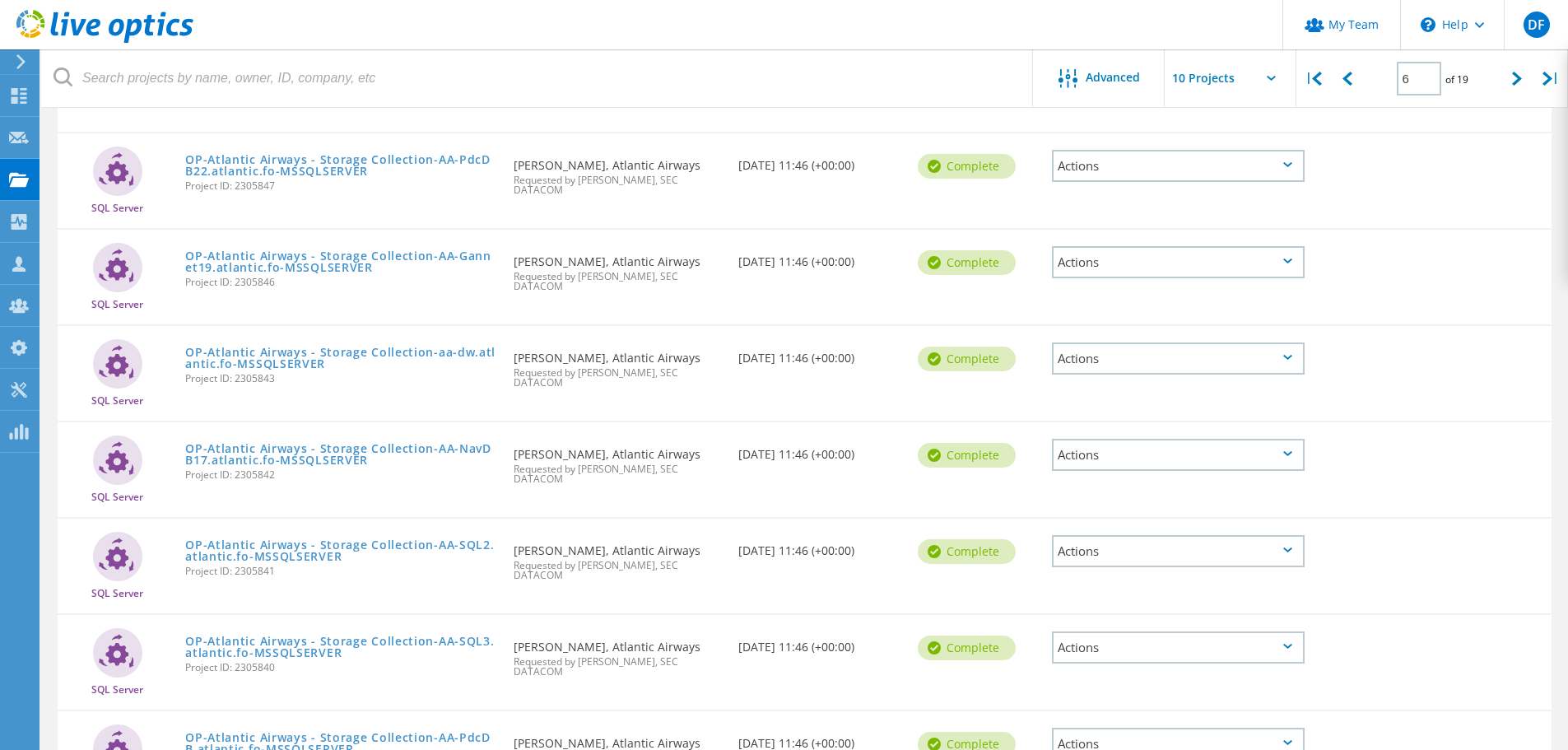
click at [1519, 74] on icon at bounding box center [1518, 79] width 10 height 14
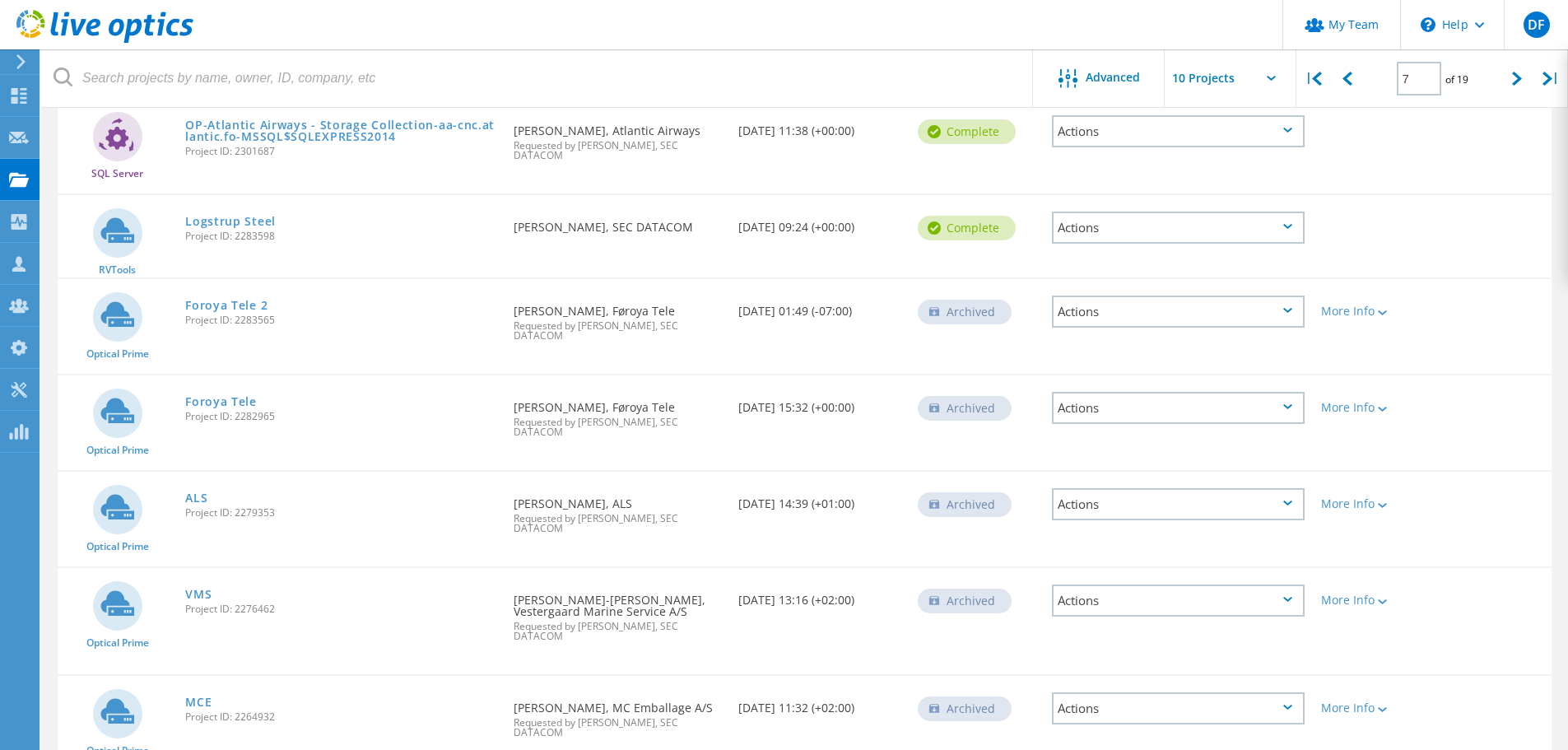
click at [1522, 70] on div at bounding box center [1518, 79] width 34 height 58
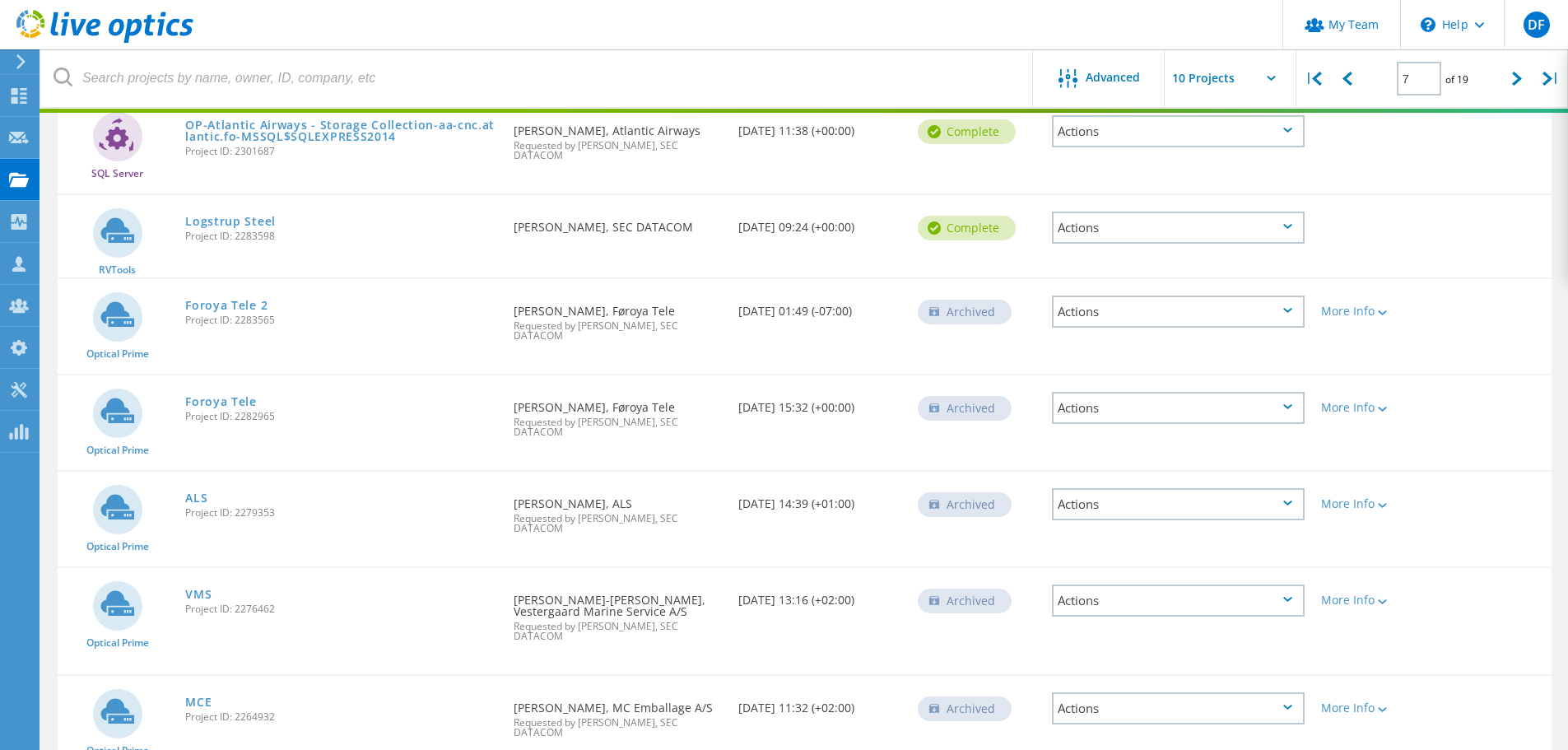
type input "8"
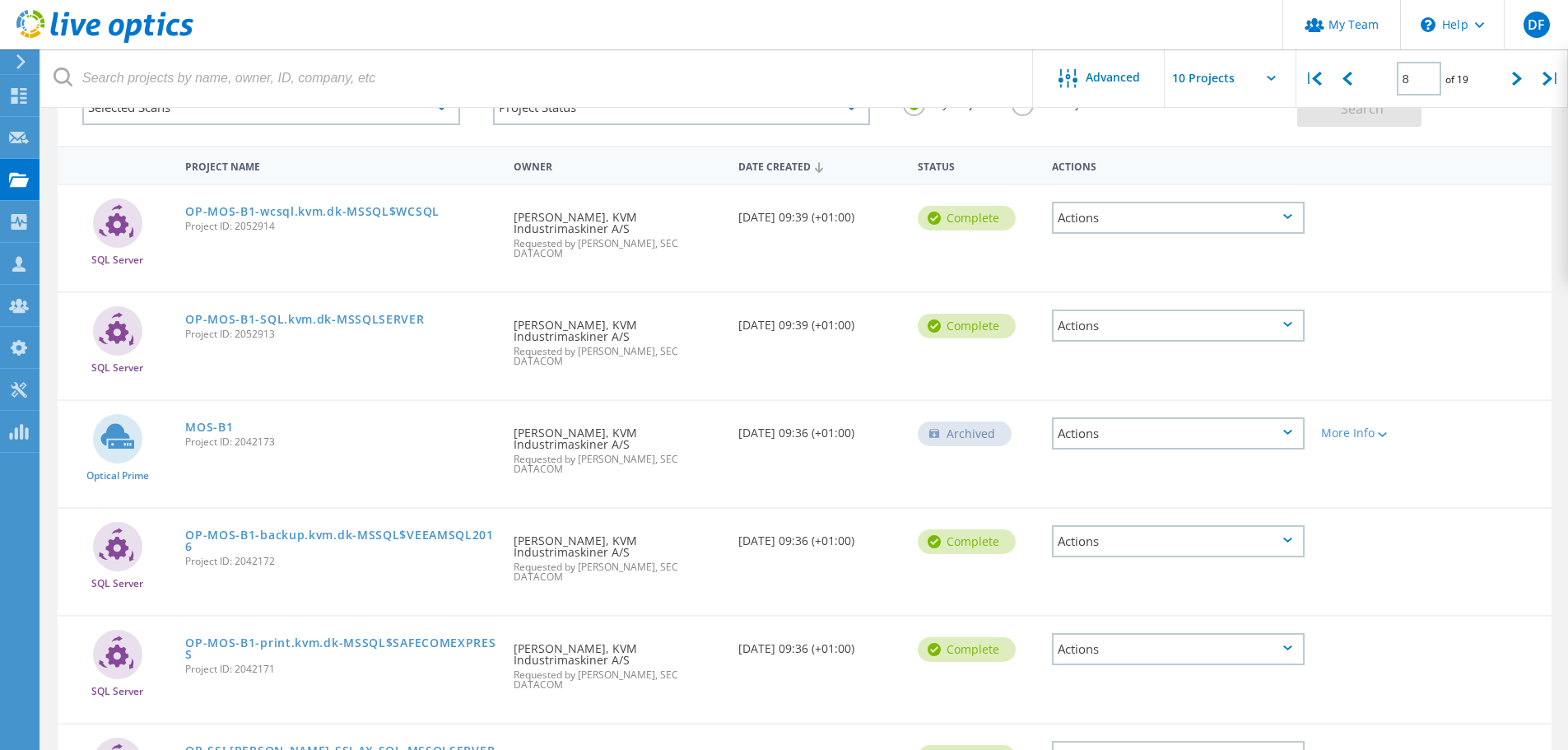
scroll to position [0, 0]
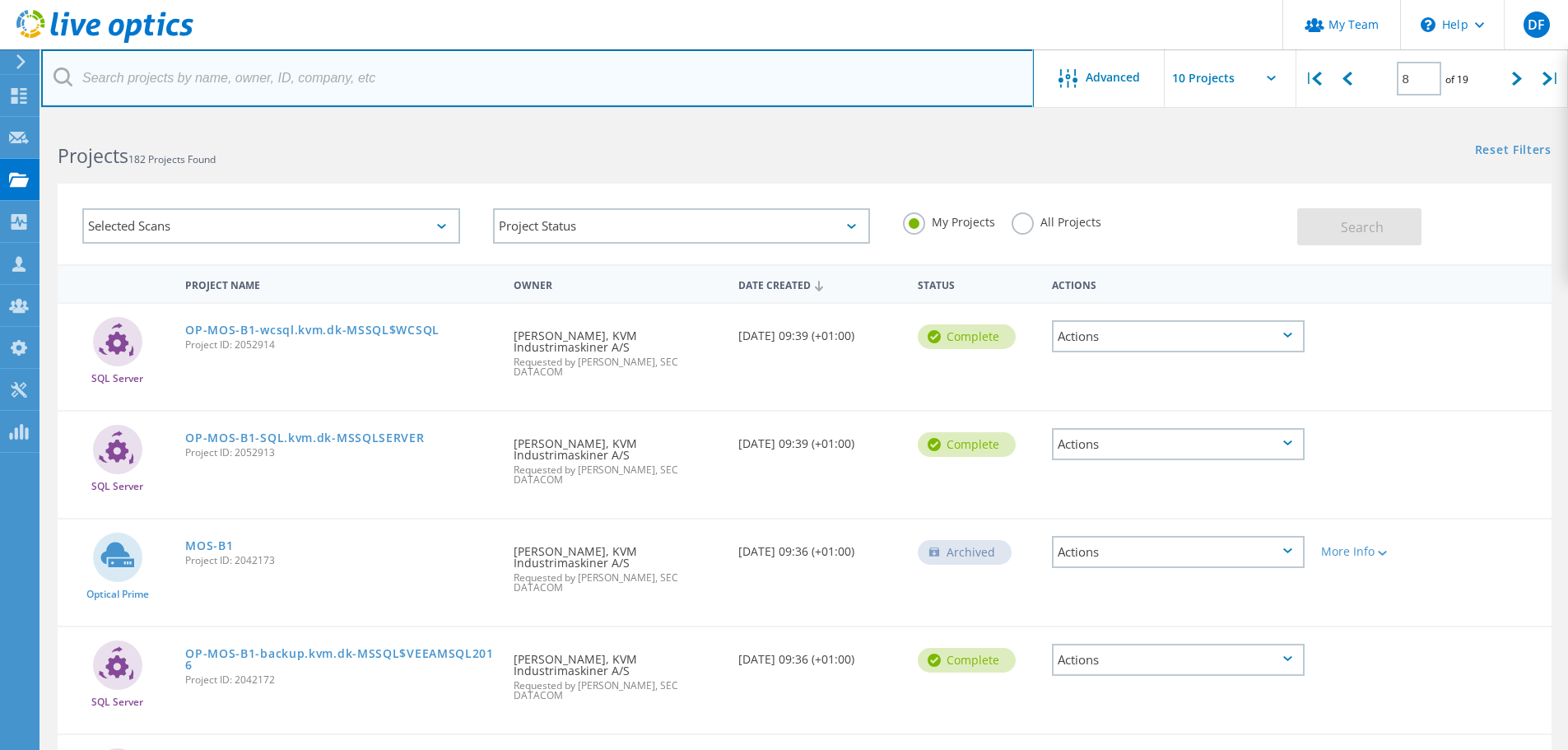
click at [259, 77] on input "text" at bounding box center [537, 78] width 993 height 57
type input "folke"
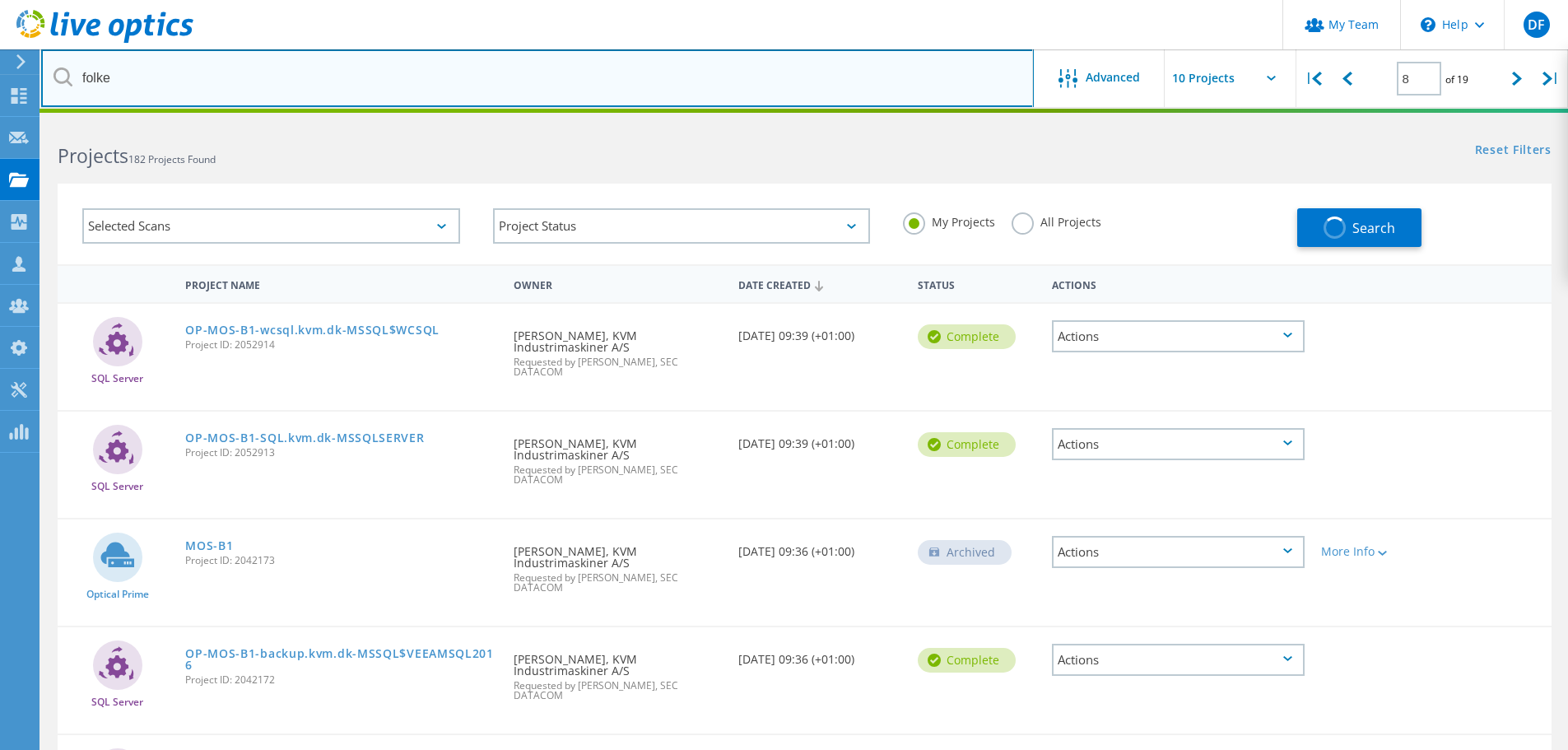
type input "1"
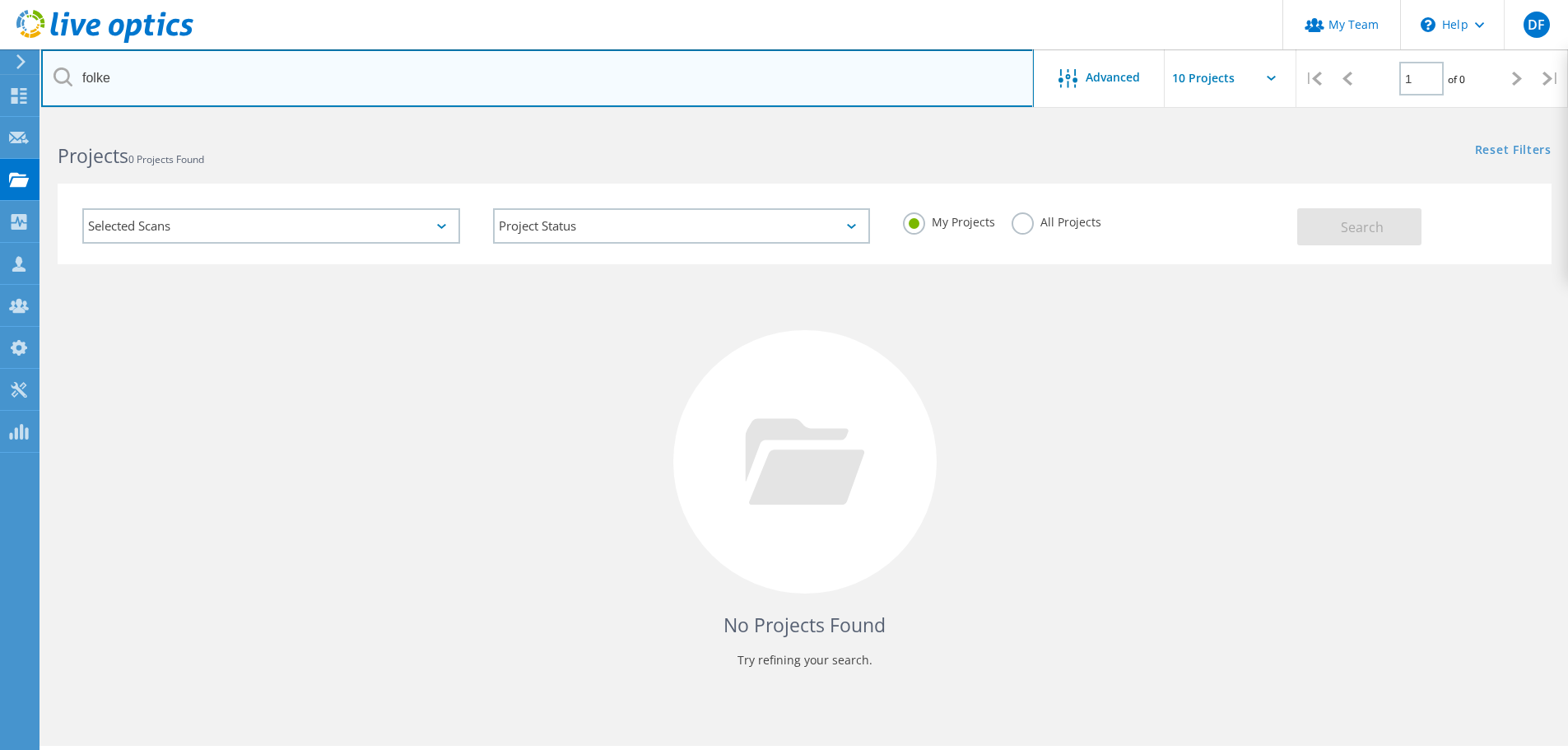
drag, startPoint x: 122, startPoint y: 82, endPoint x: 85, endPoint y: 44, distance: 53.0
click at [78, 63] on input "folke" at bounding box center [537, 78] width 993 height 57
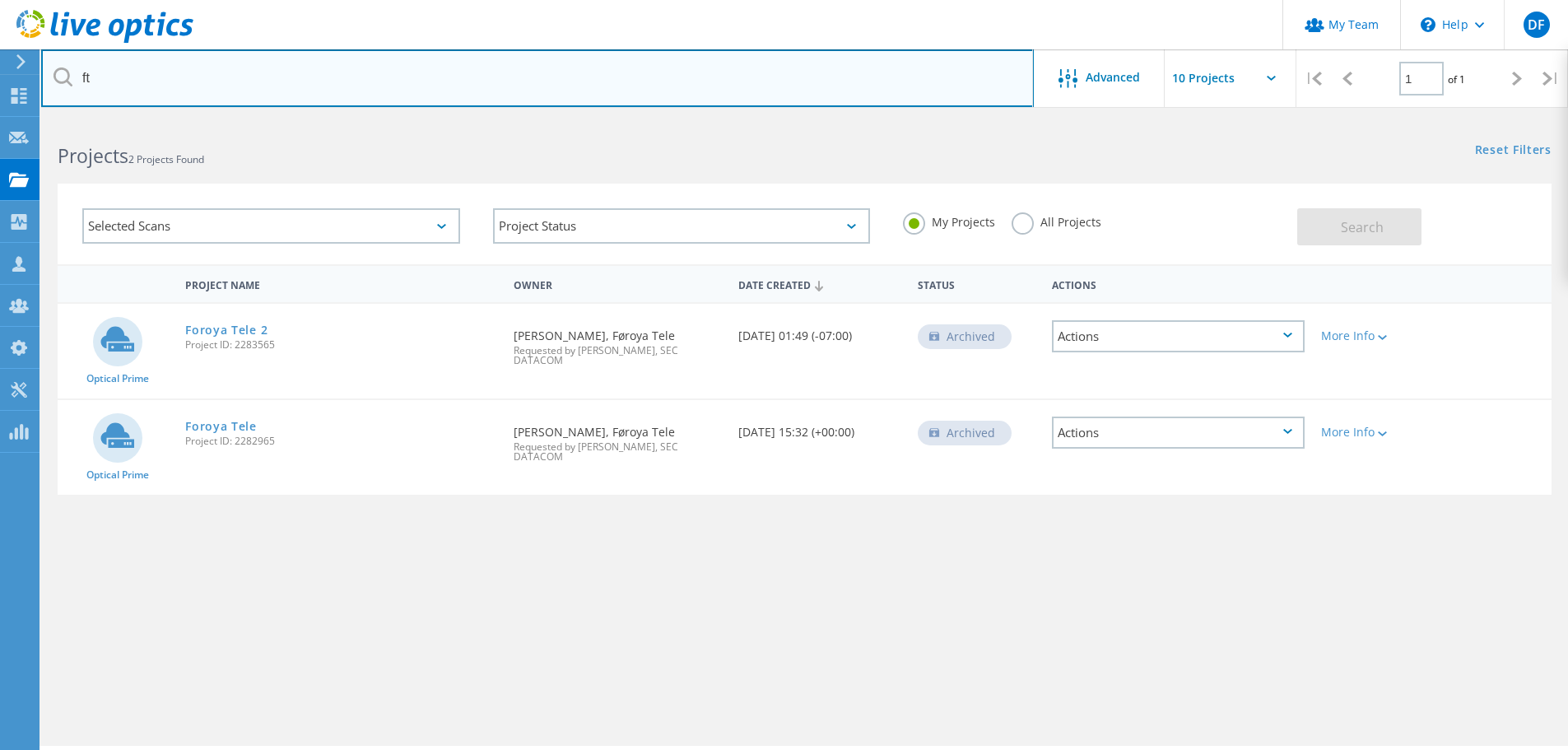
drag, startPoint x: 68, startPoint y: 72, endPoint x: 49, endPoint y: 69, distance: 19.2
click at [49, 69] on input "ft" at bounding box center [537, 78] width 993 height 57
click at [157, 84] on input "ft" at bounding box center [537, 78] width 993 height 57
type input "f"
type input "lolland"
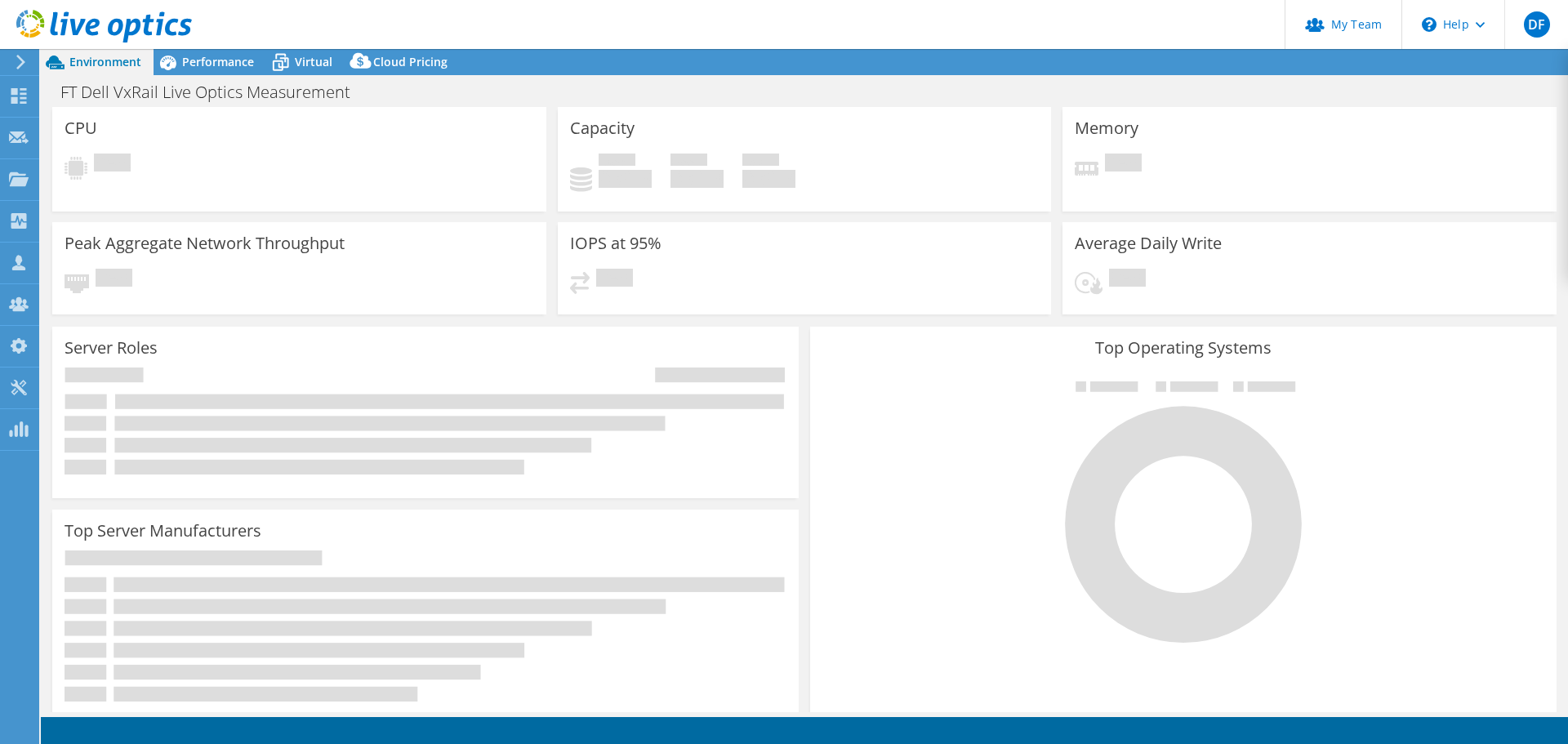
select select "EUFrankfurt"
select select "DKK"
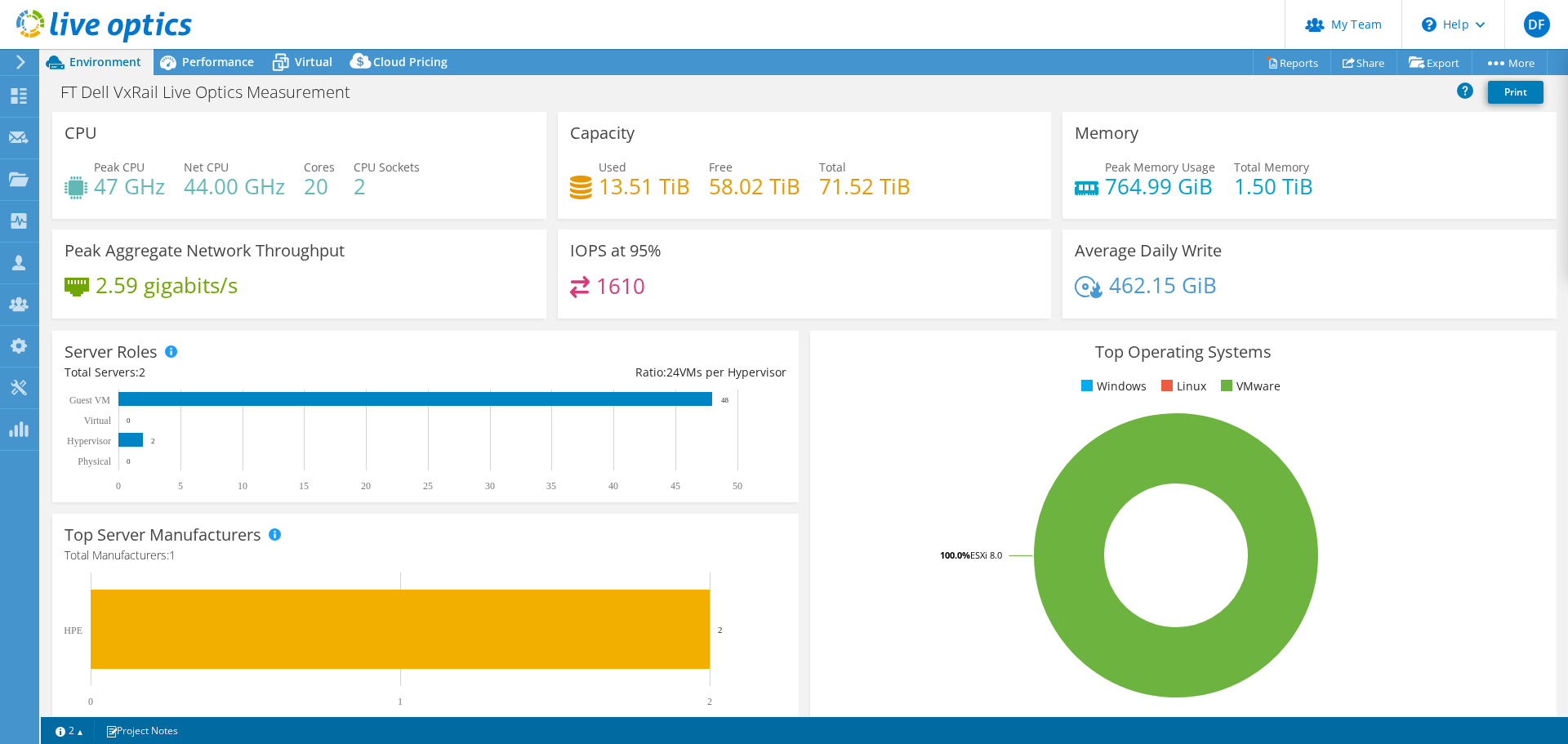
click at [209, 58] on span "Performance" at bounding box center [218, 62] width 72 height 15
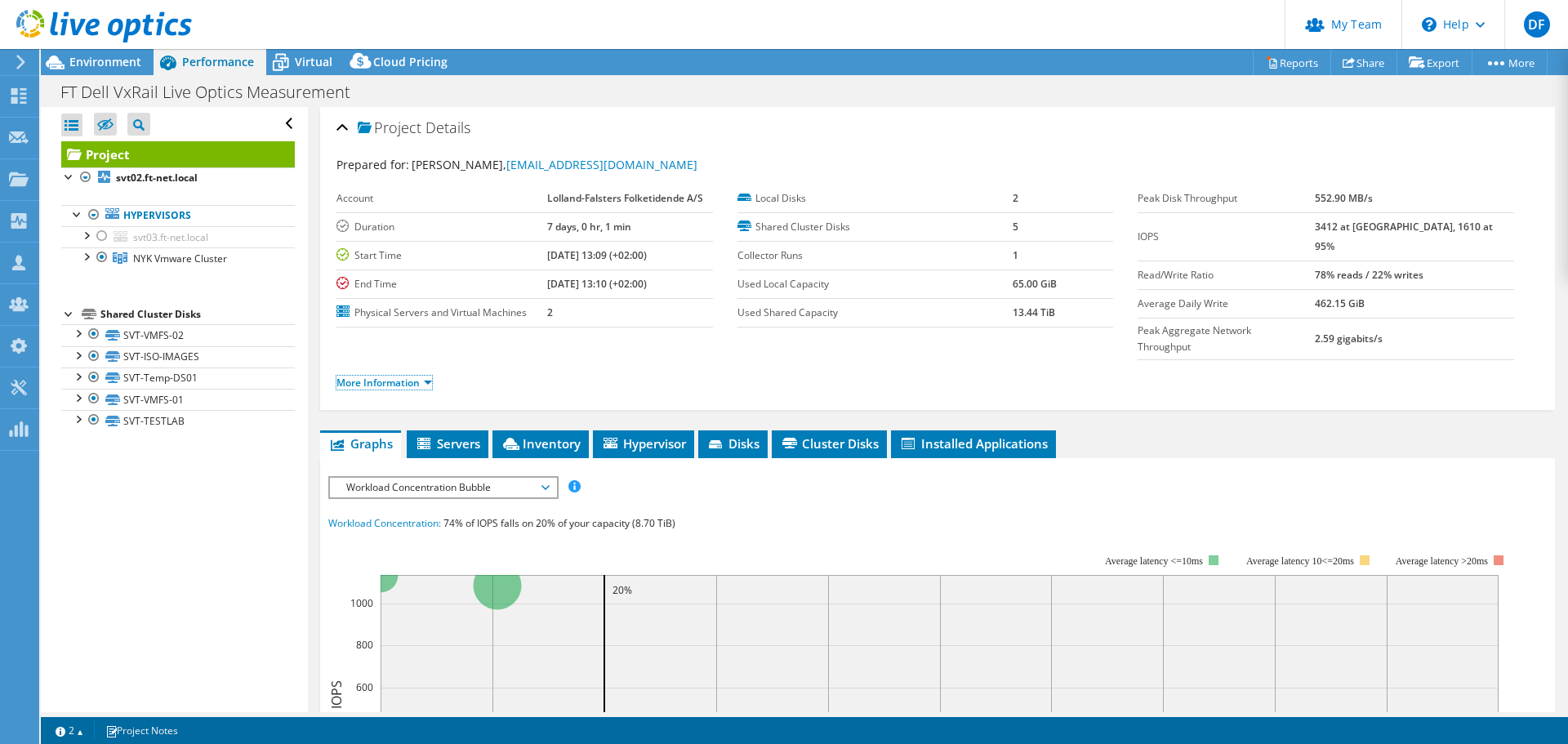
click at [394, 375] on link "More Information" at bounding box center [384, 382] width 96 height 14
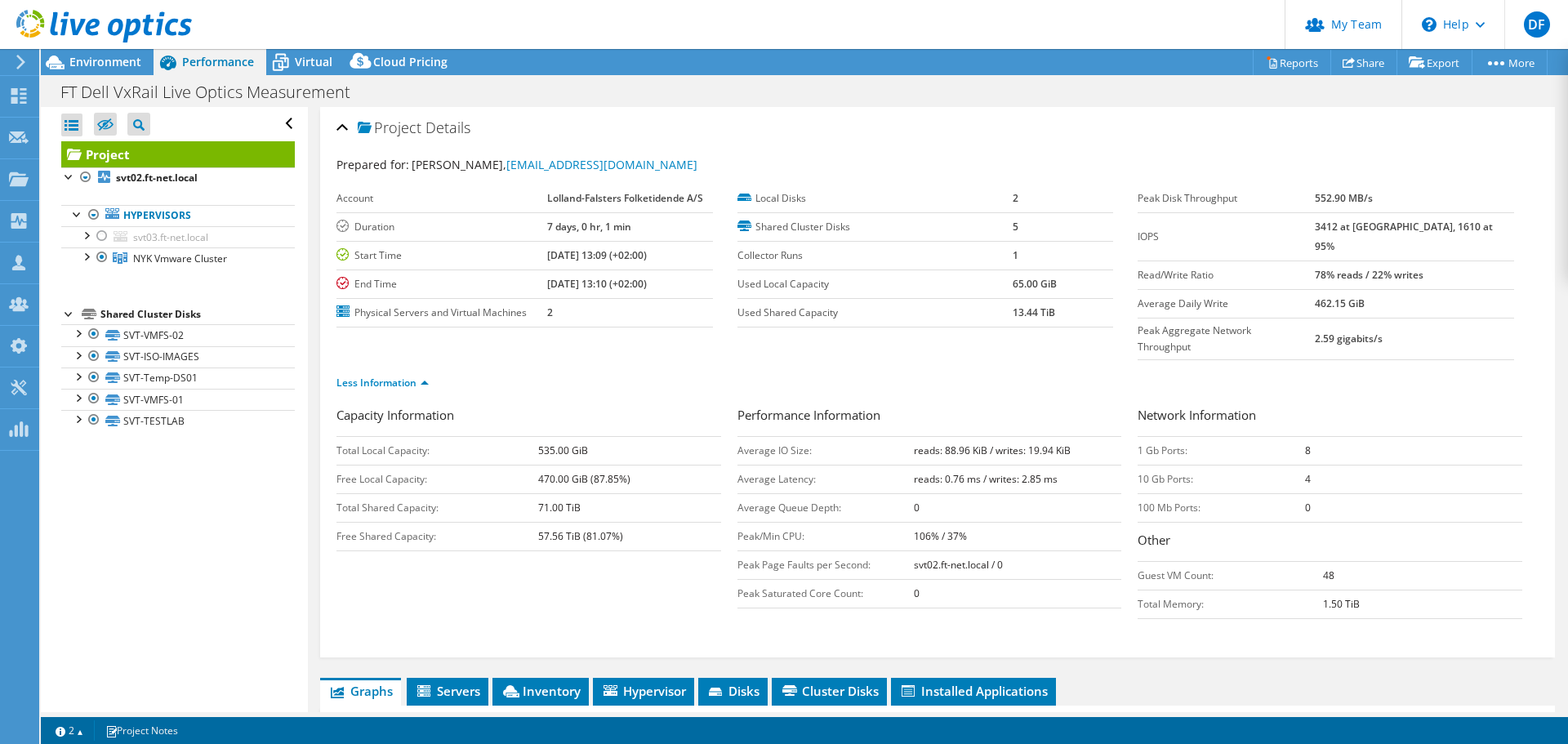
click at [99, 56] on span "Environment" at bounding box center [105, 62] width 72 height 15
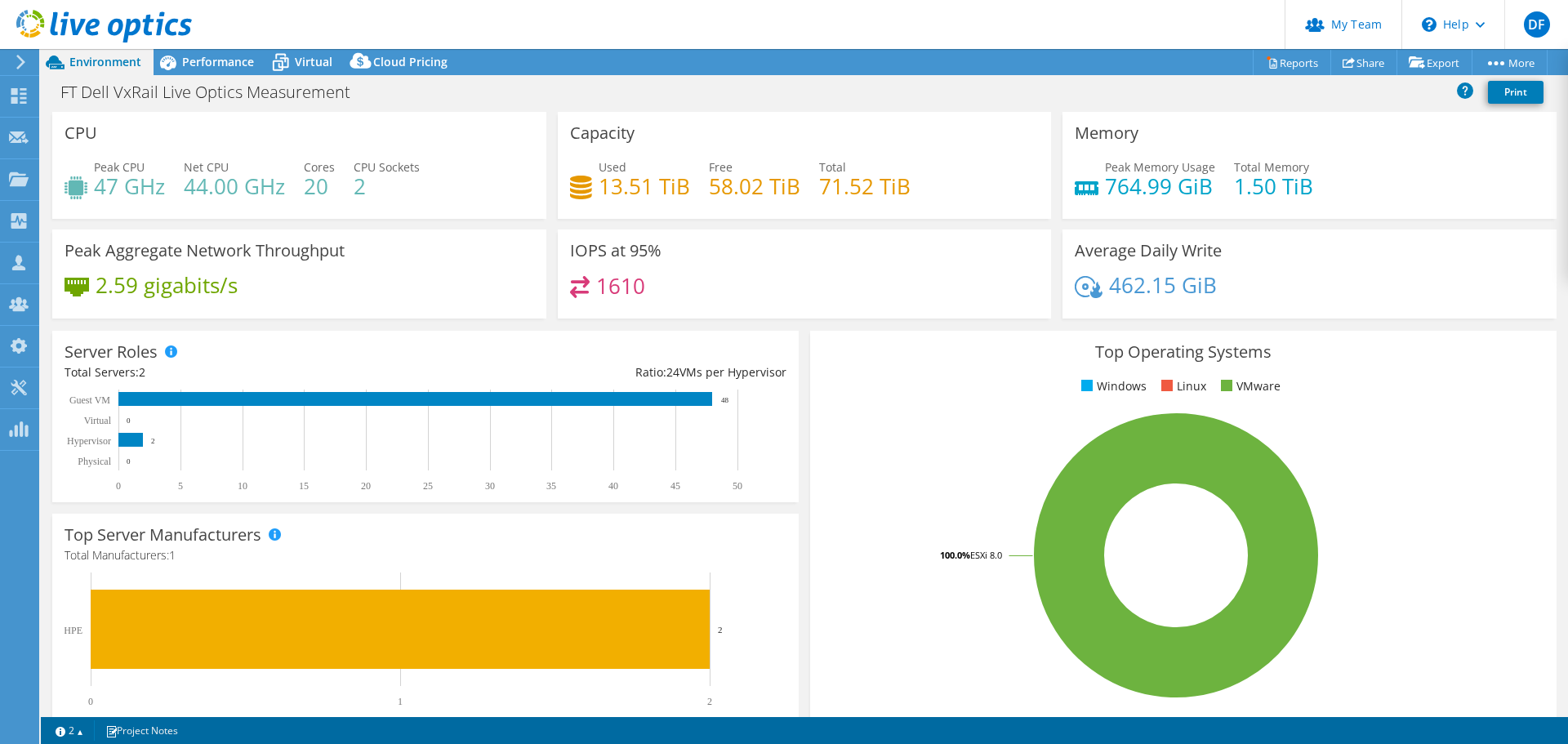
click at [319, 64] on span "Virtual" at bounding box center [314, 62] width 37 height 15
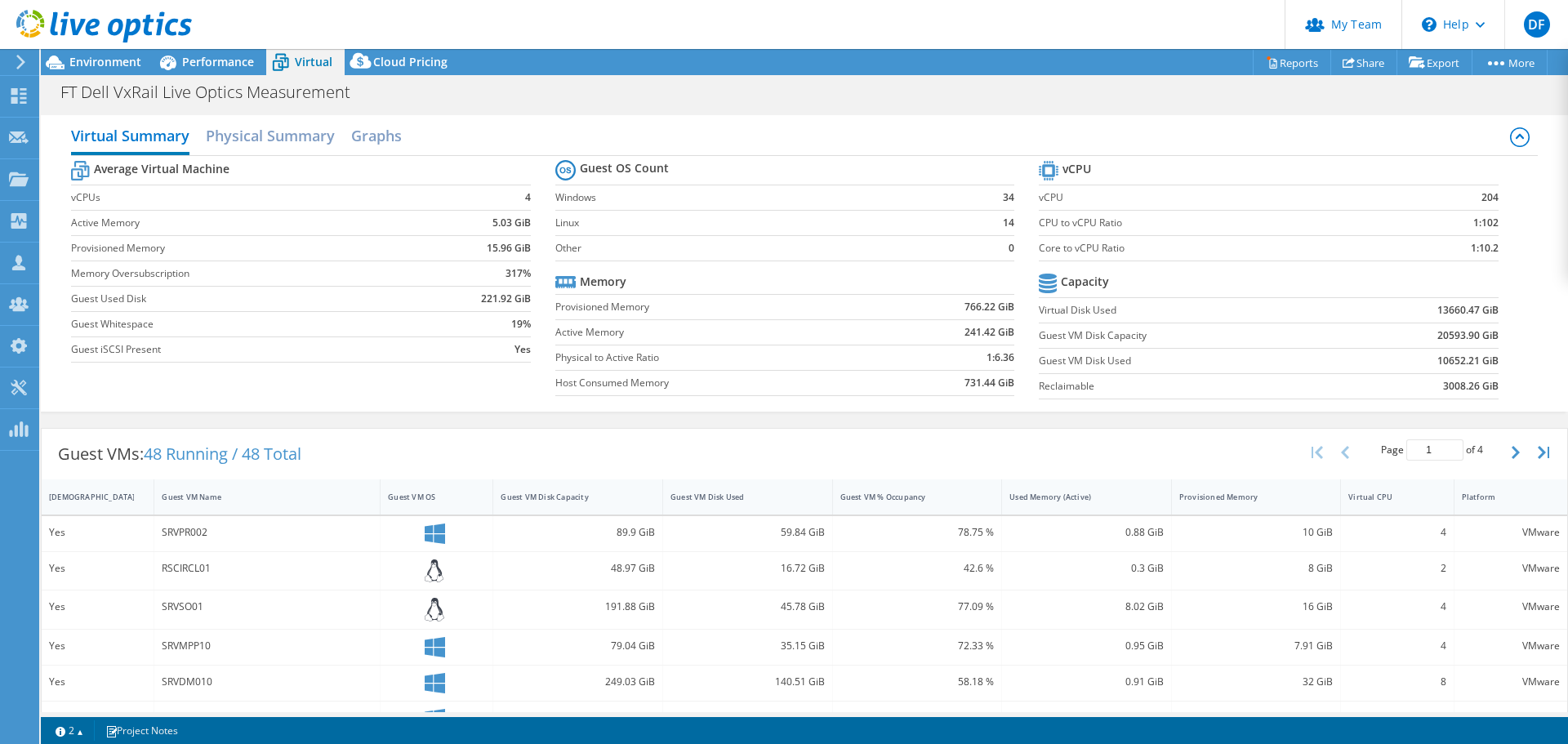
click at [273, 142] on h2 "Physical Summary" at bounding box center [270, 136] width 129 height 33
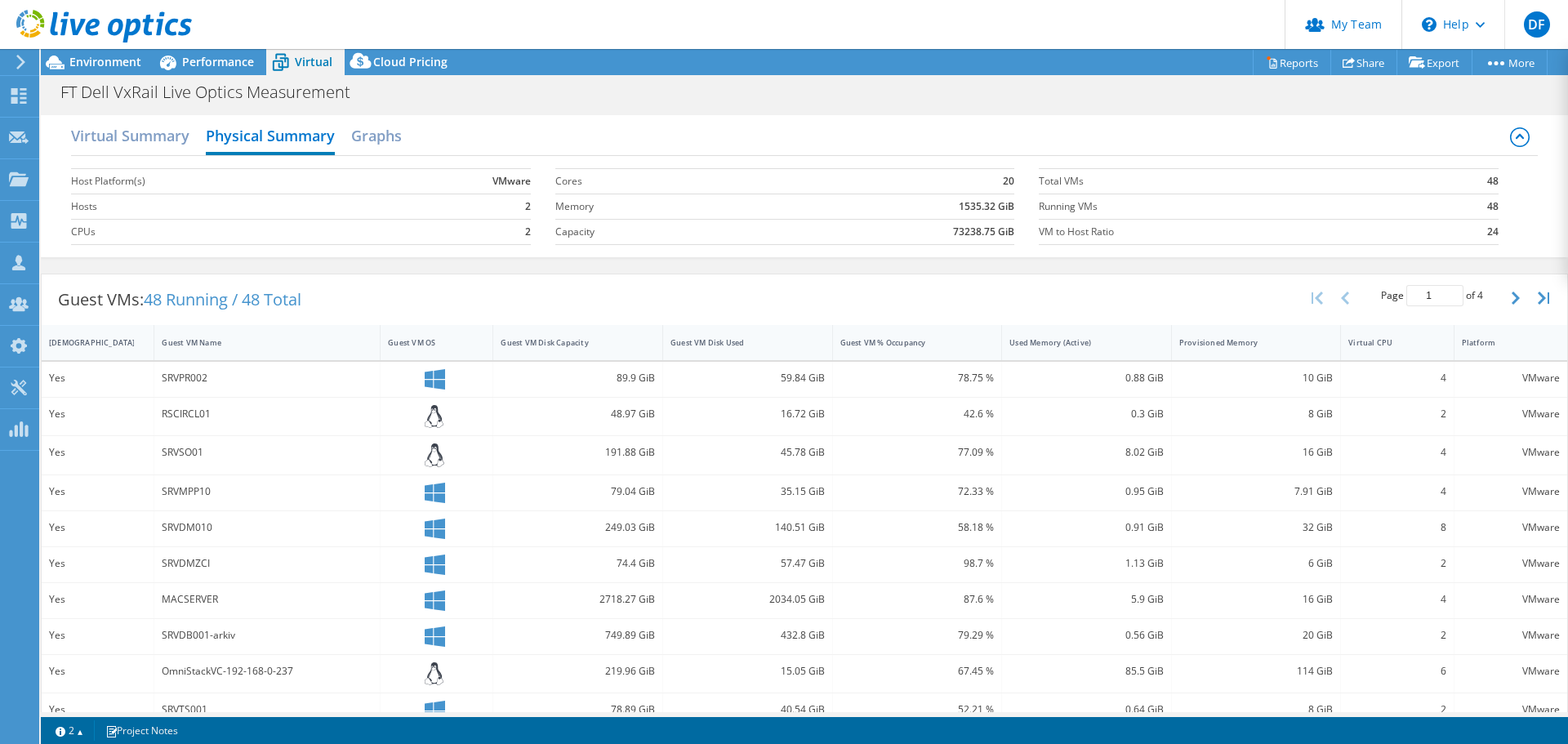
click at [211, 59] on span "Performance" at bounding box center [218, 62] width 72 height 15
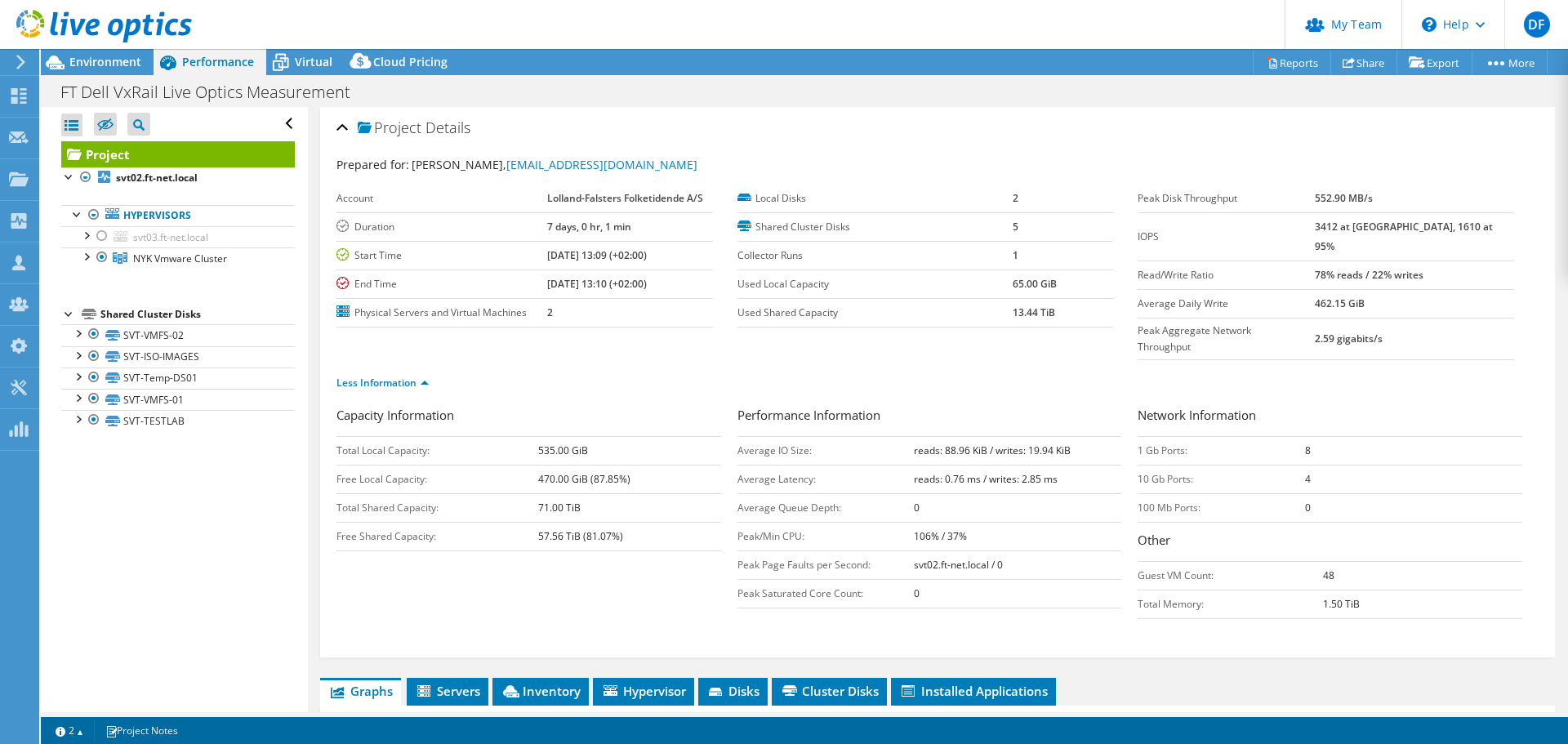
click at [308, 62] on span "Virtual" at bounding box center [314, 62] width 37 height 15
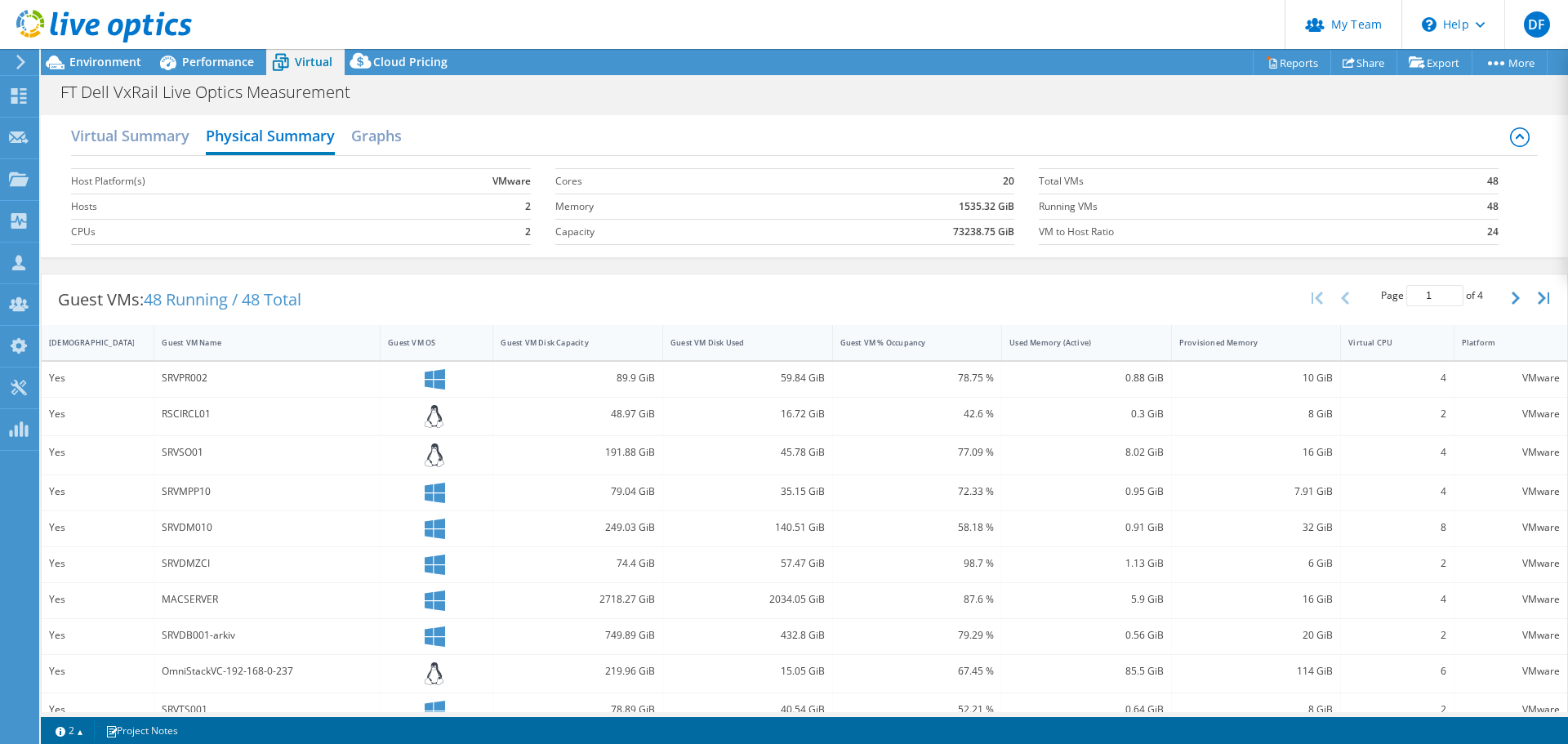
click at [168, 136] on h2 "Virtual Summary" at bounding box center [131, 136] width 119 height 33
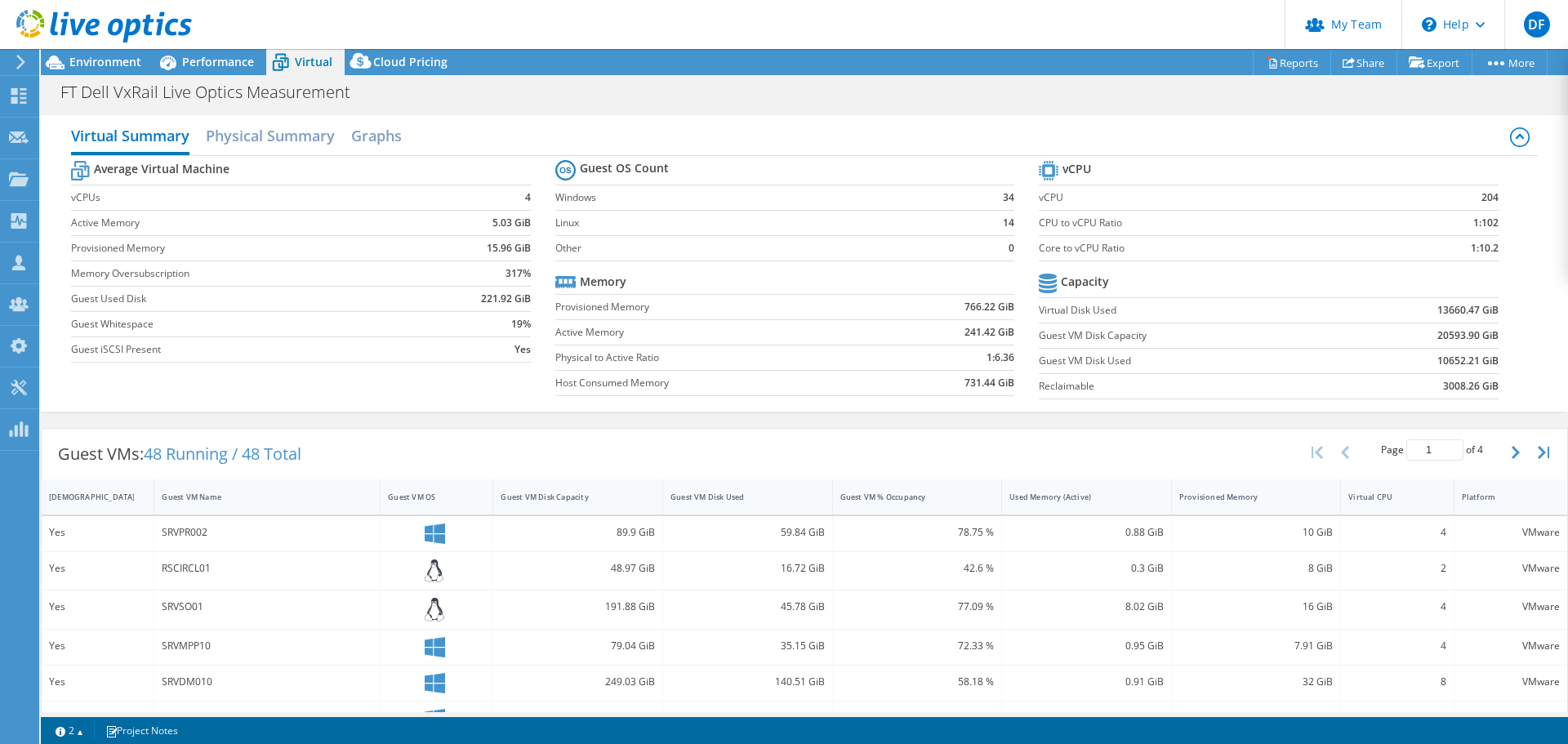
click at [284, 135] on h2 "Physical Summary" at bounding box center [270, 136] width 129 height 33
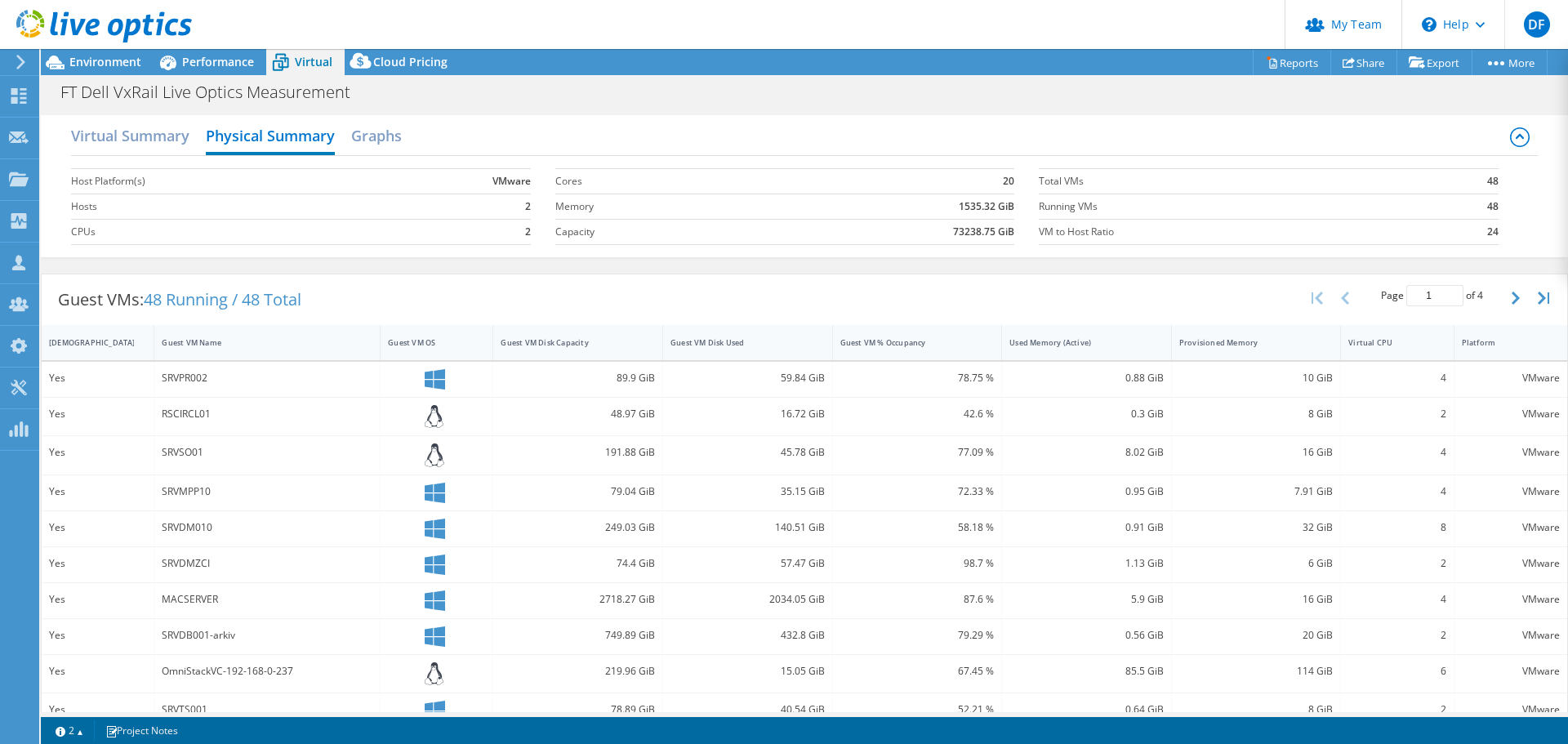
click at [99, 63] on span "Environment" at bounding box center [105, 62] width 72 height 15
